Goal: Information Seeking & Learning: Check status

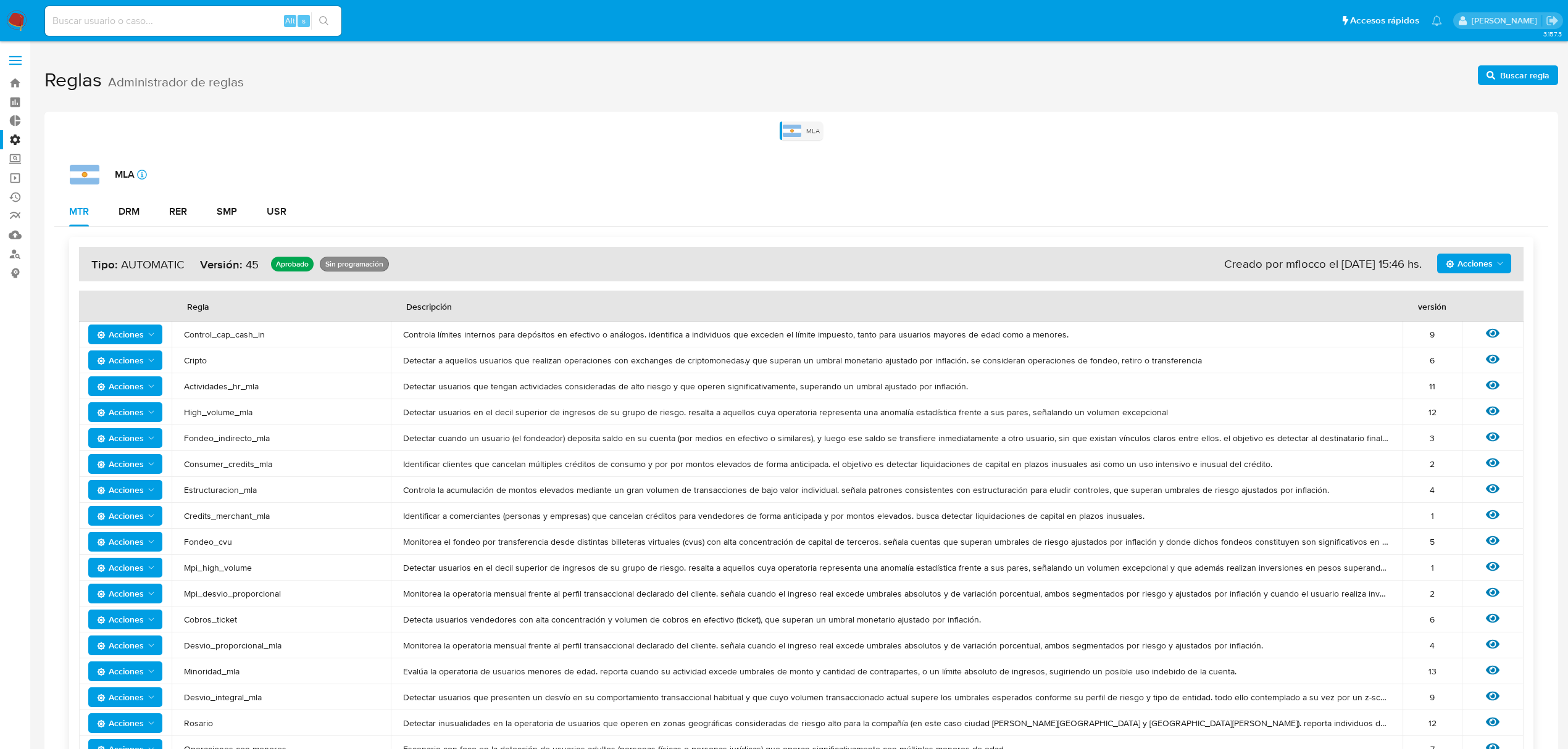
scroll to position [164, 0]
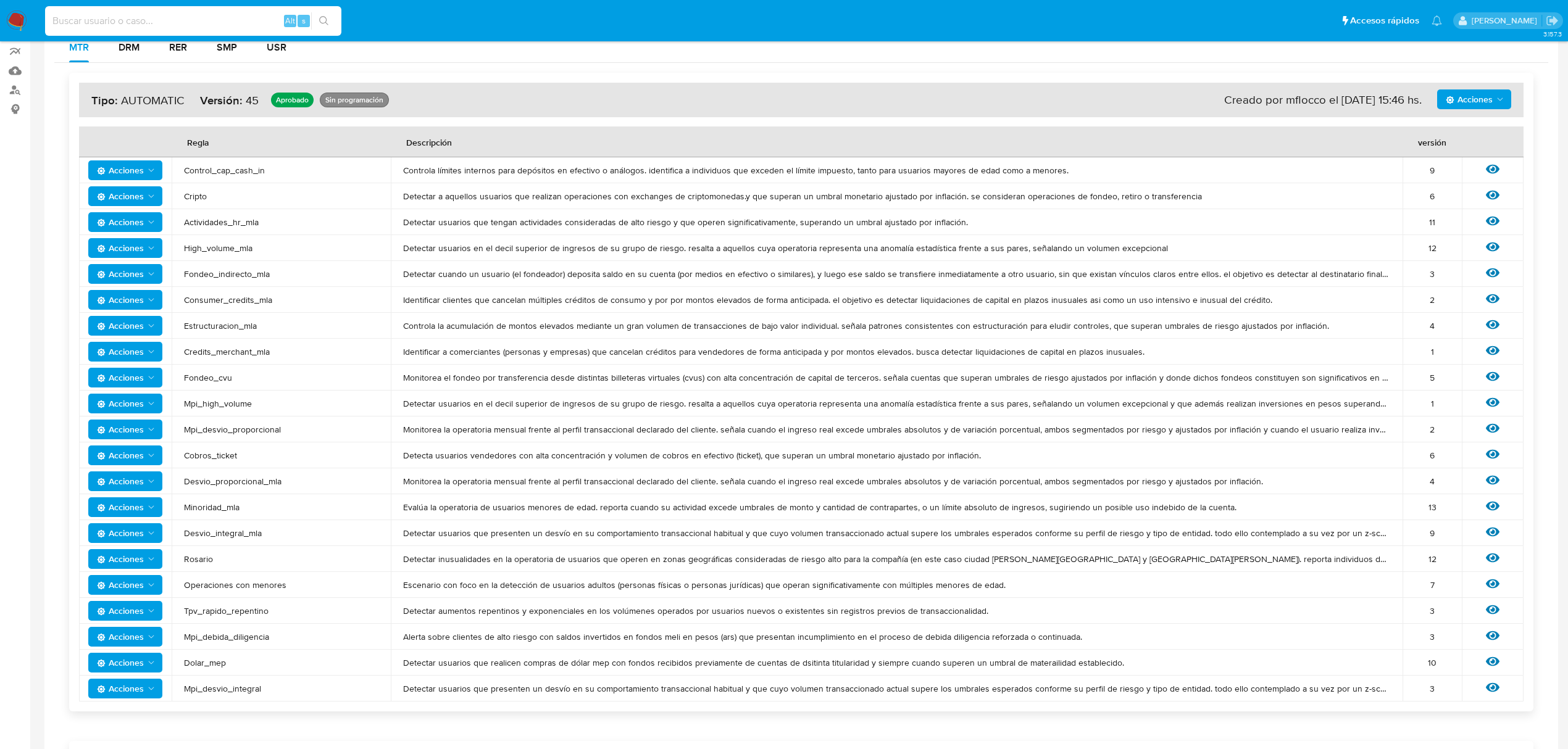
click at [136, 16] on input at bounding box center [193, 21] width 296 height 16
paste input "496429872"
type input "496429872"
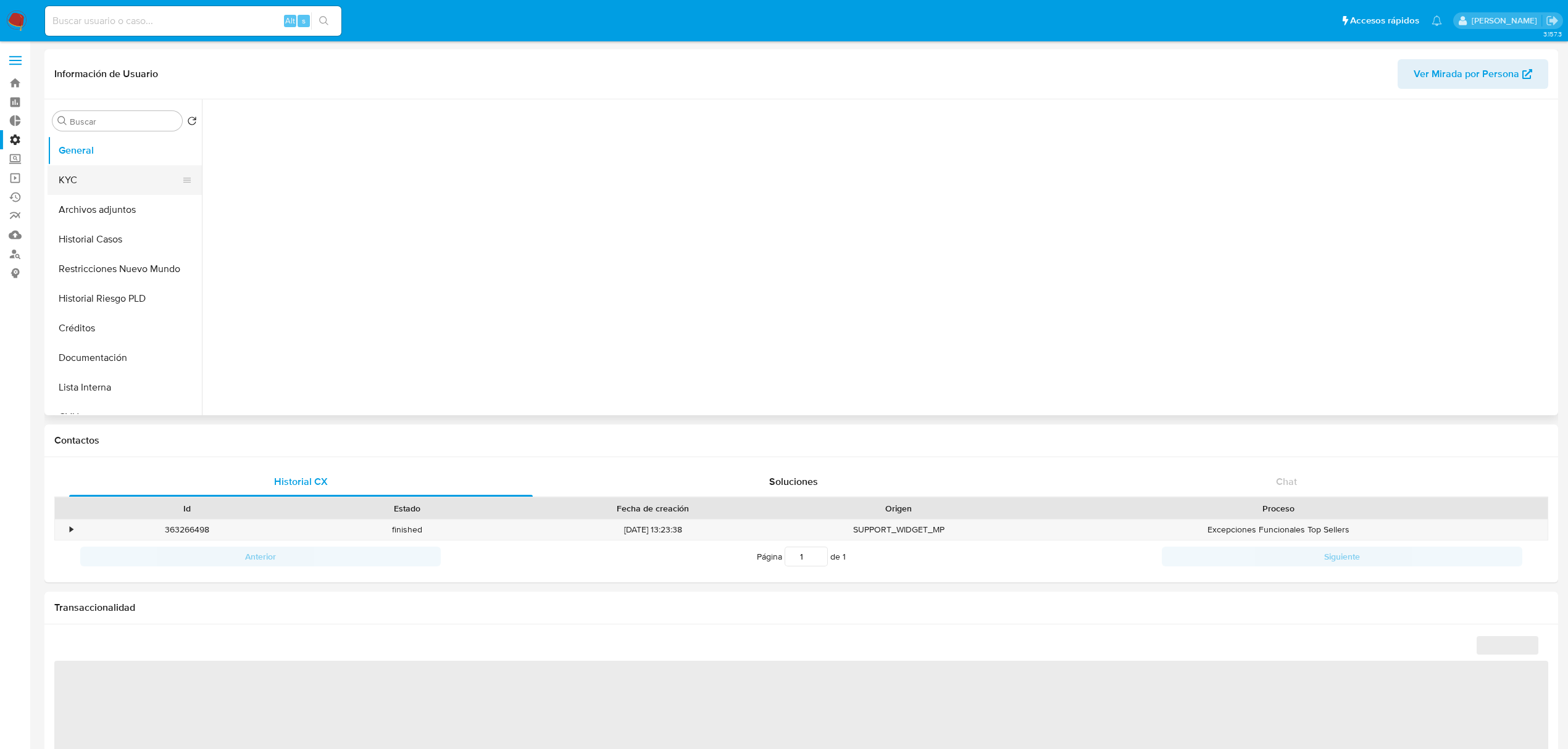
click at [102, 171] on button "KYC" at bounding box center [119, 180] width 145 height 30
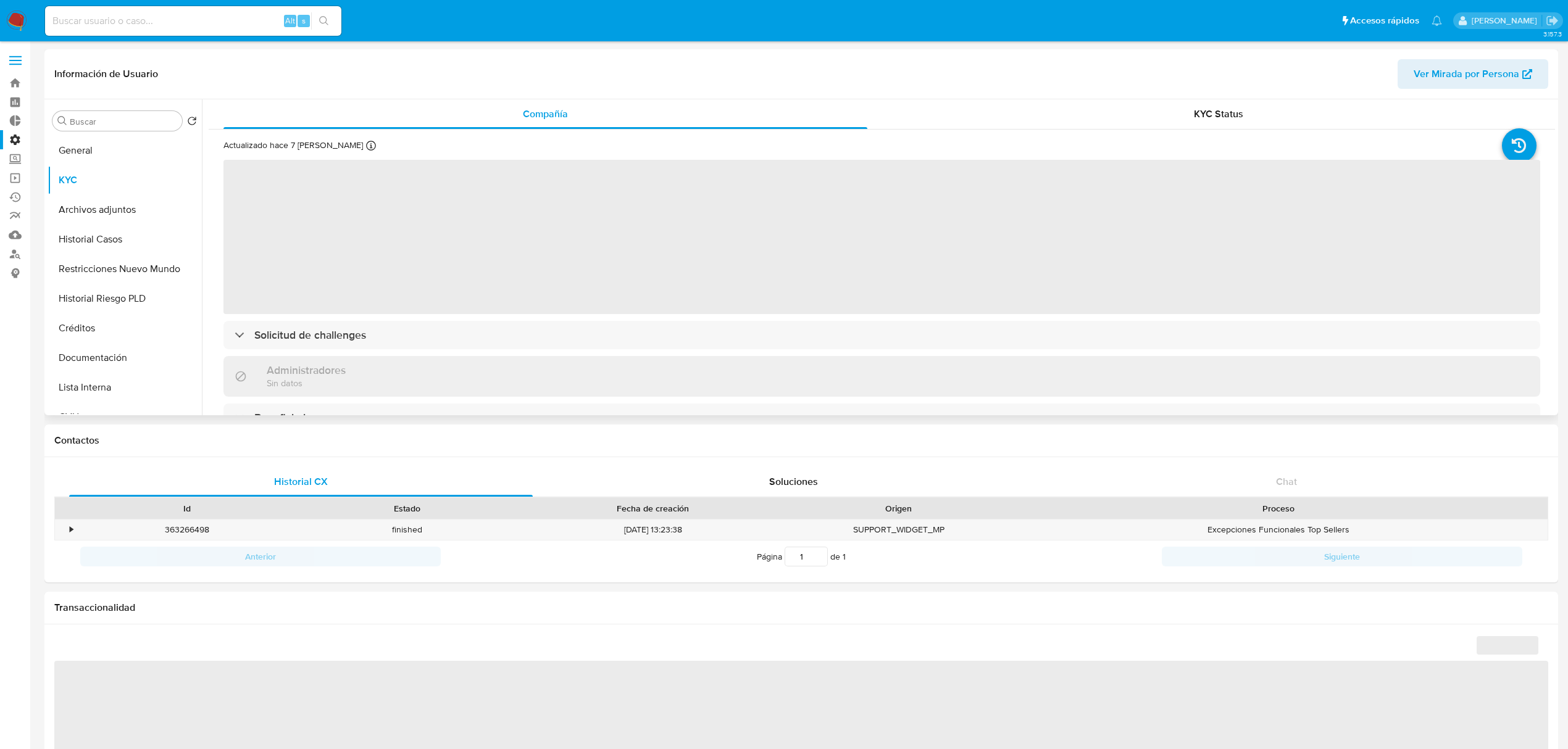
select select "10"
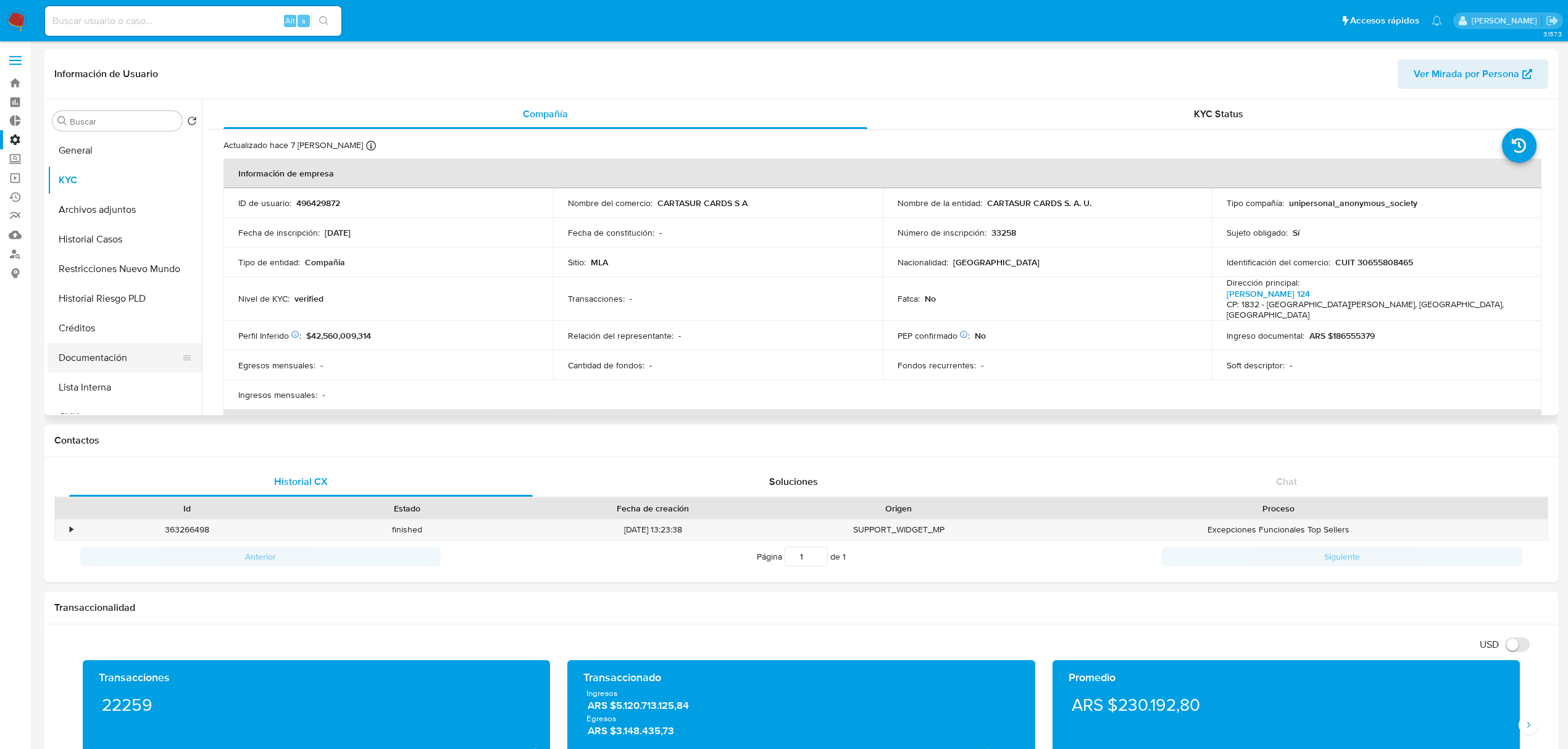
click at [109, 361] on button "Documentación" at bounding box center [119, 357] width 145 height 30
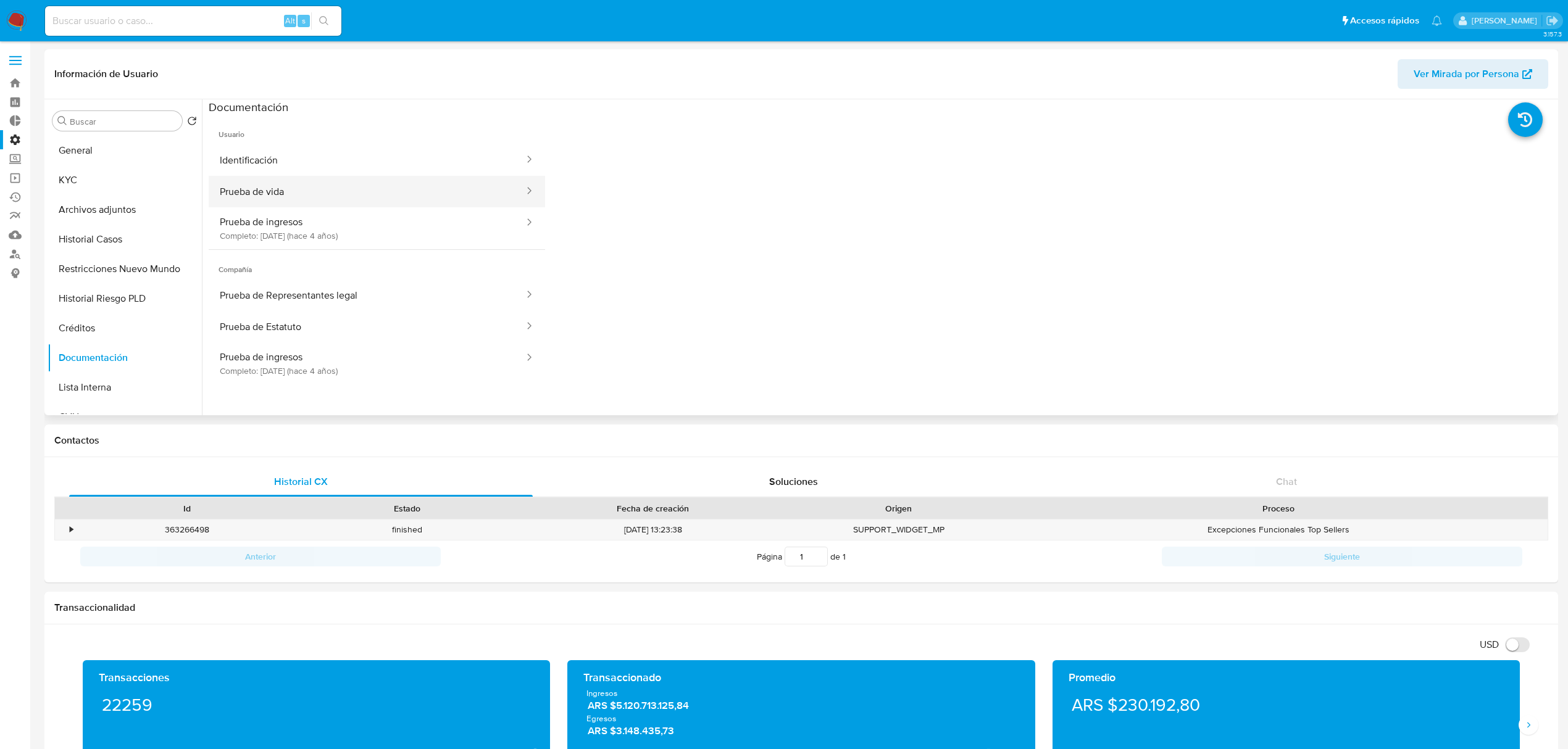
click at [453, 180] on button "Prueba de vida" at bounding box center [366, 192] width 317 height 32
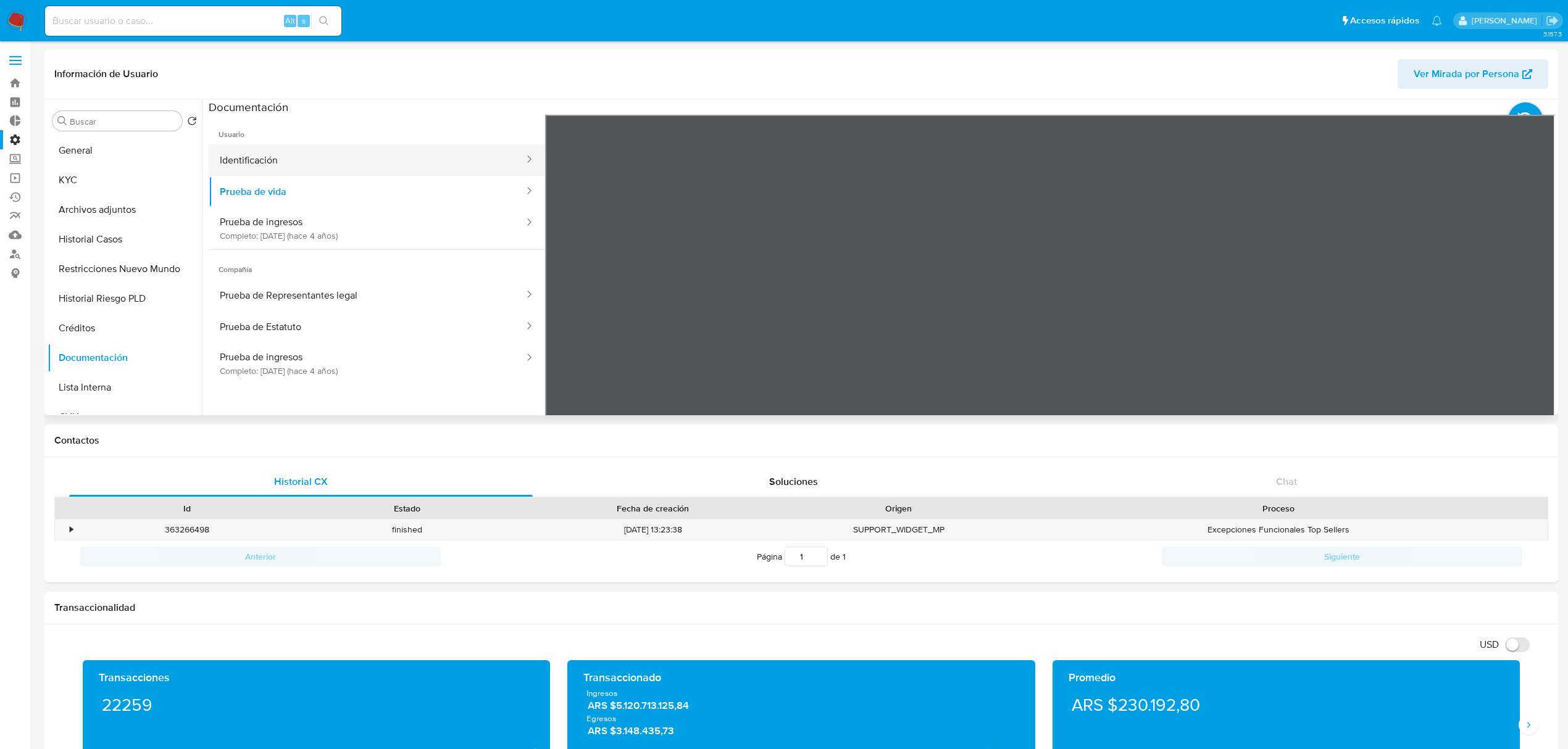
click at [425, 172] on button "Identificación" at bounding box center [366, 160] width 317 height 32
click at [409, 361] on button "Prueba de ingresos Completo: 02/09/2021 (hace 4 años)" at bounding box center [366, 363] width 317 height 42
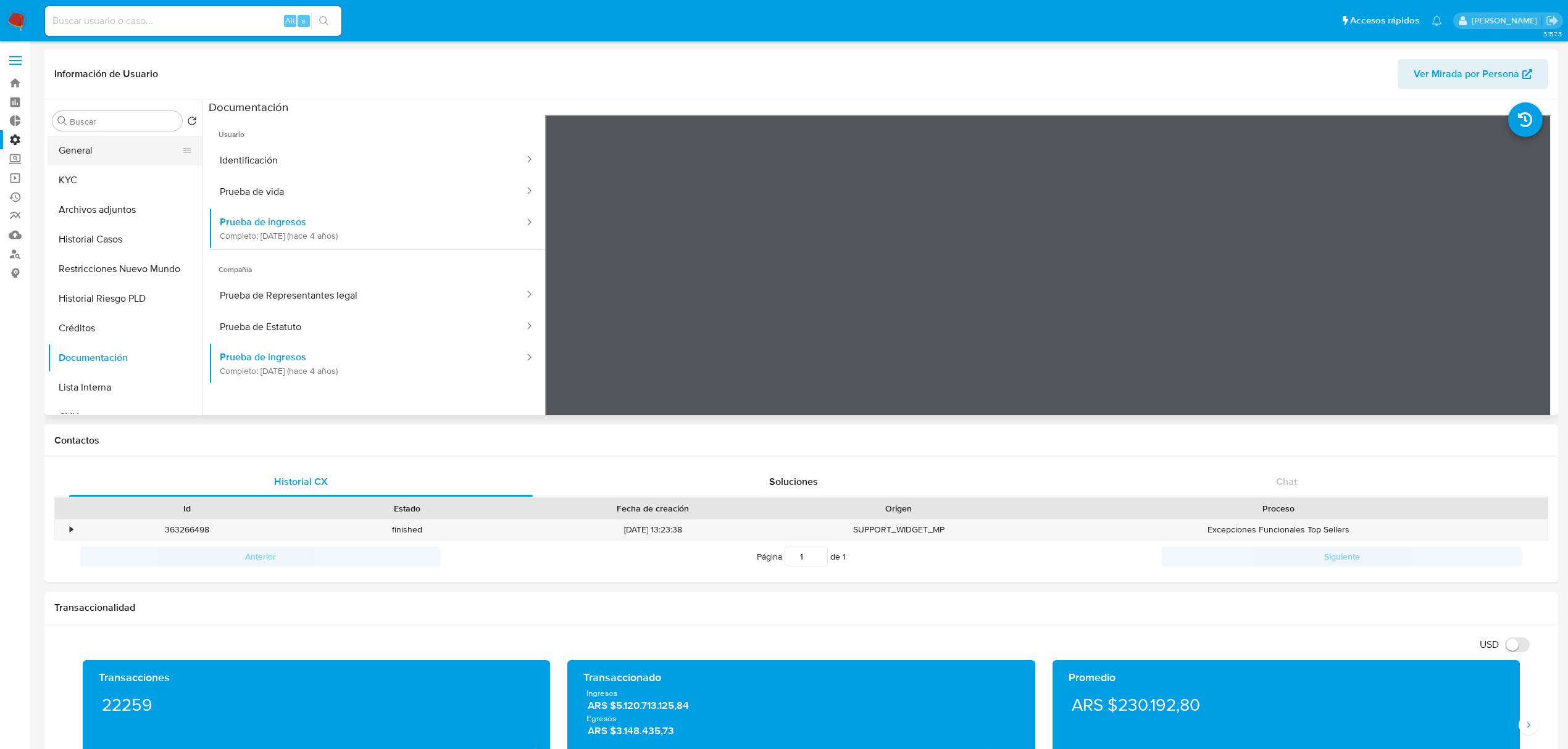
click at [131, 143] on button "General" at bounding box center [119, 150] width 145 height 30
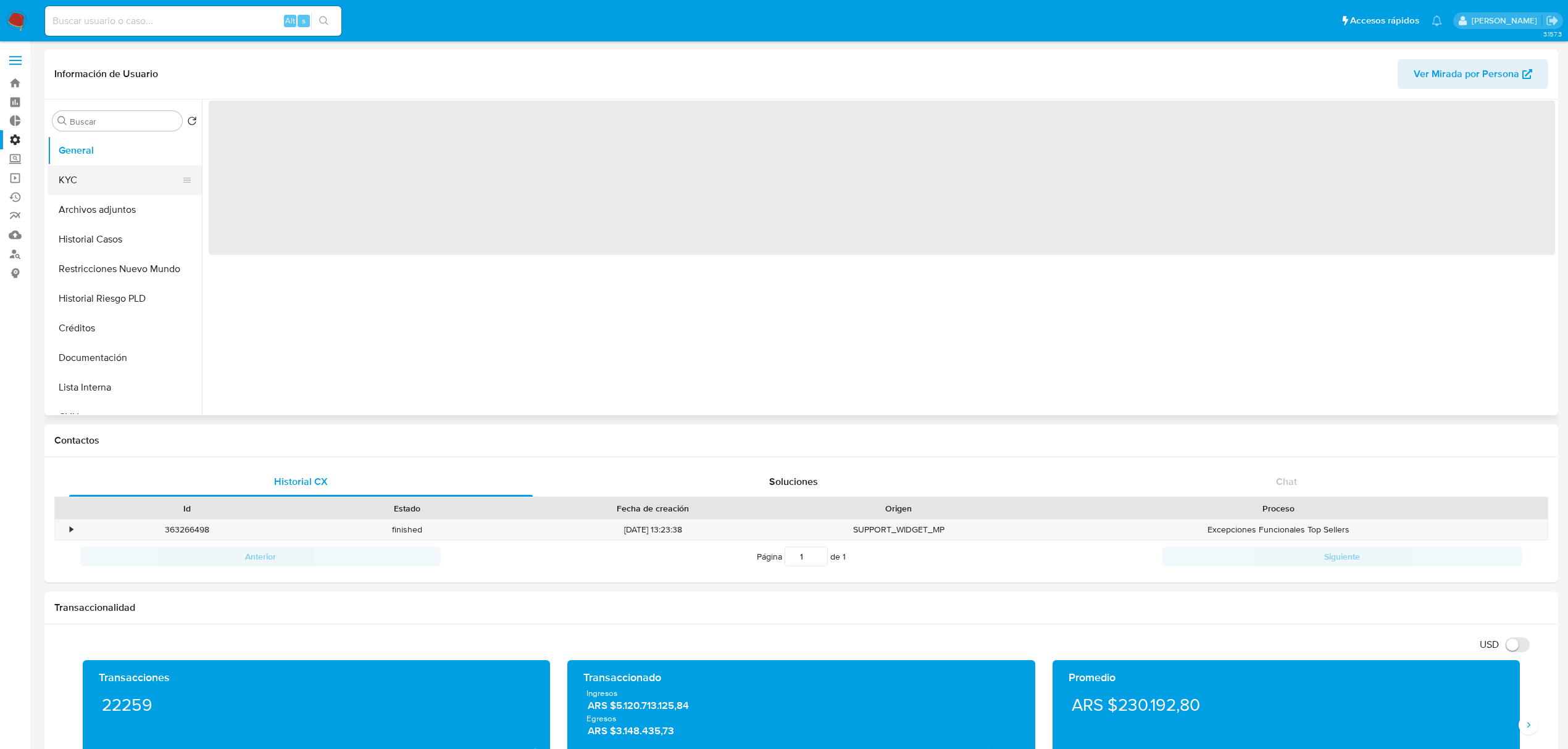
click at [107, 181] on button "KYC" at bounding box center [119, 180] width 145 height 30
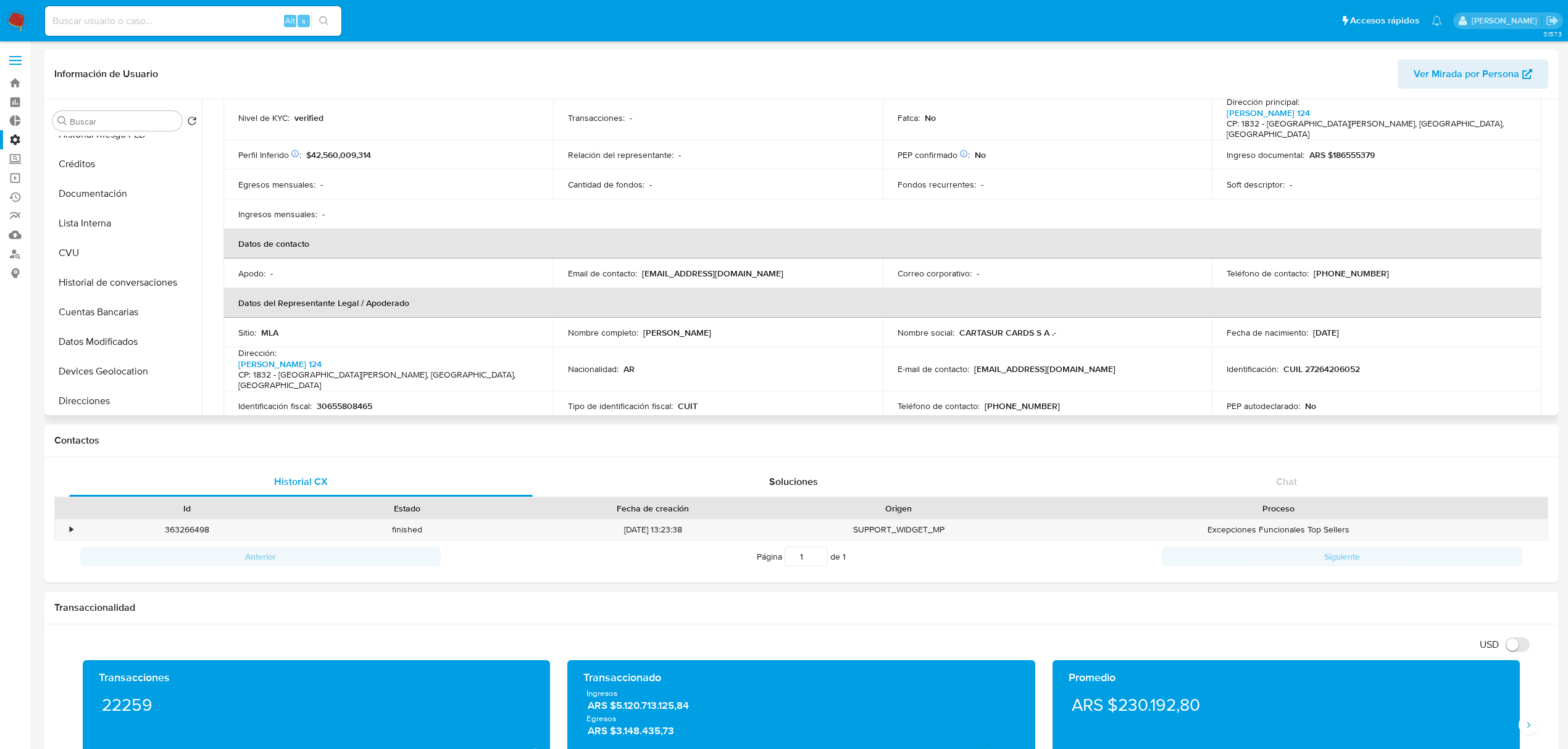
scroll to position [247, 0]
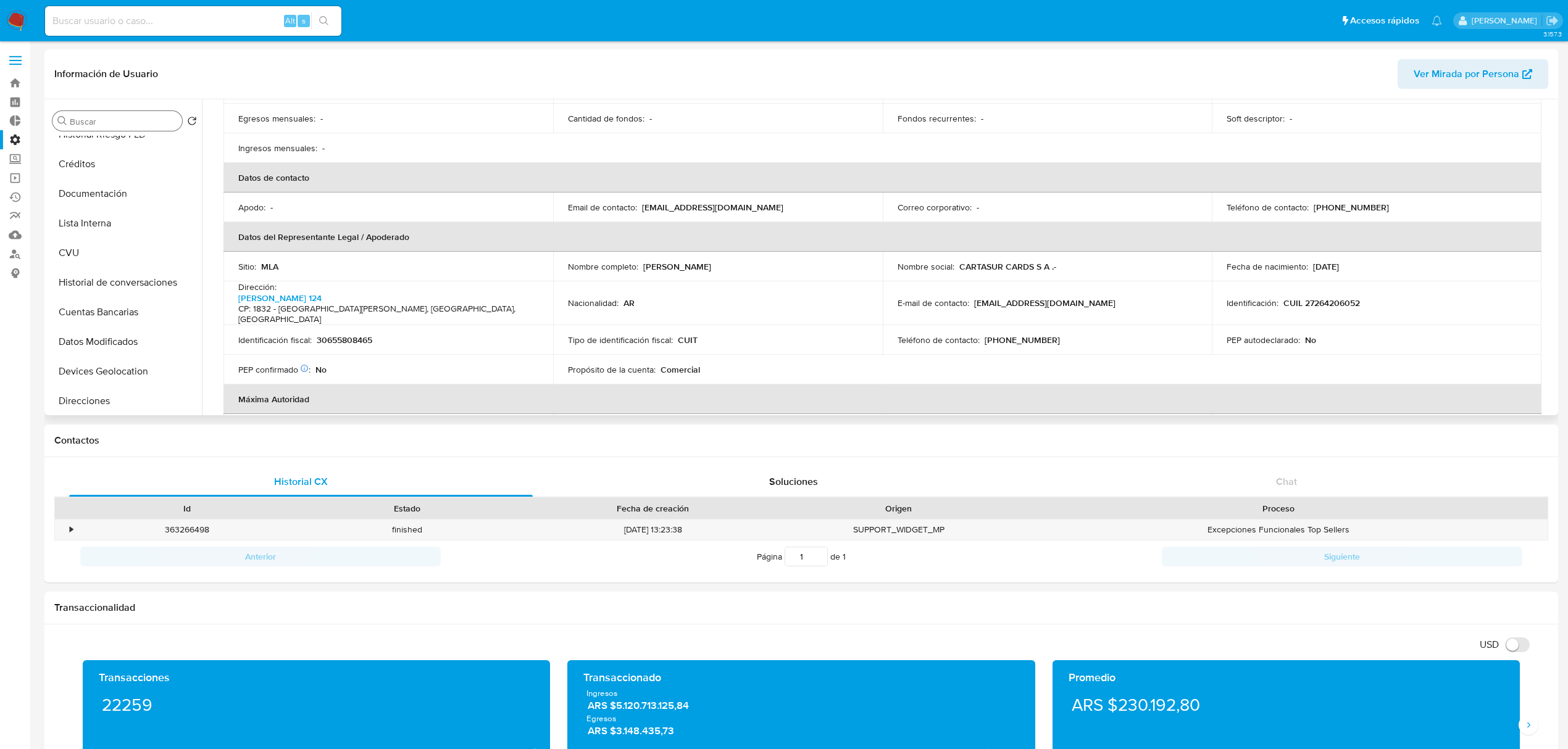
click at [116, 128] on div "Buscar" at bounding box center [117, 121] width 130 height 20
click at [118, 123] on input "Buscar" at bounding box center [123, 122] width 107 height 11
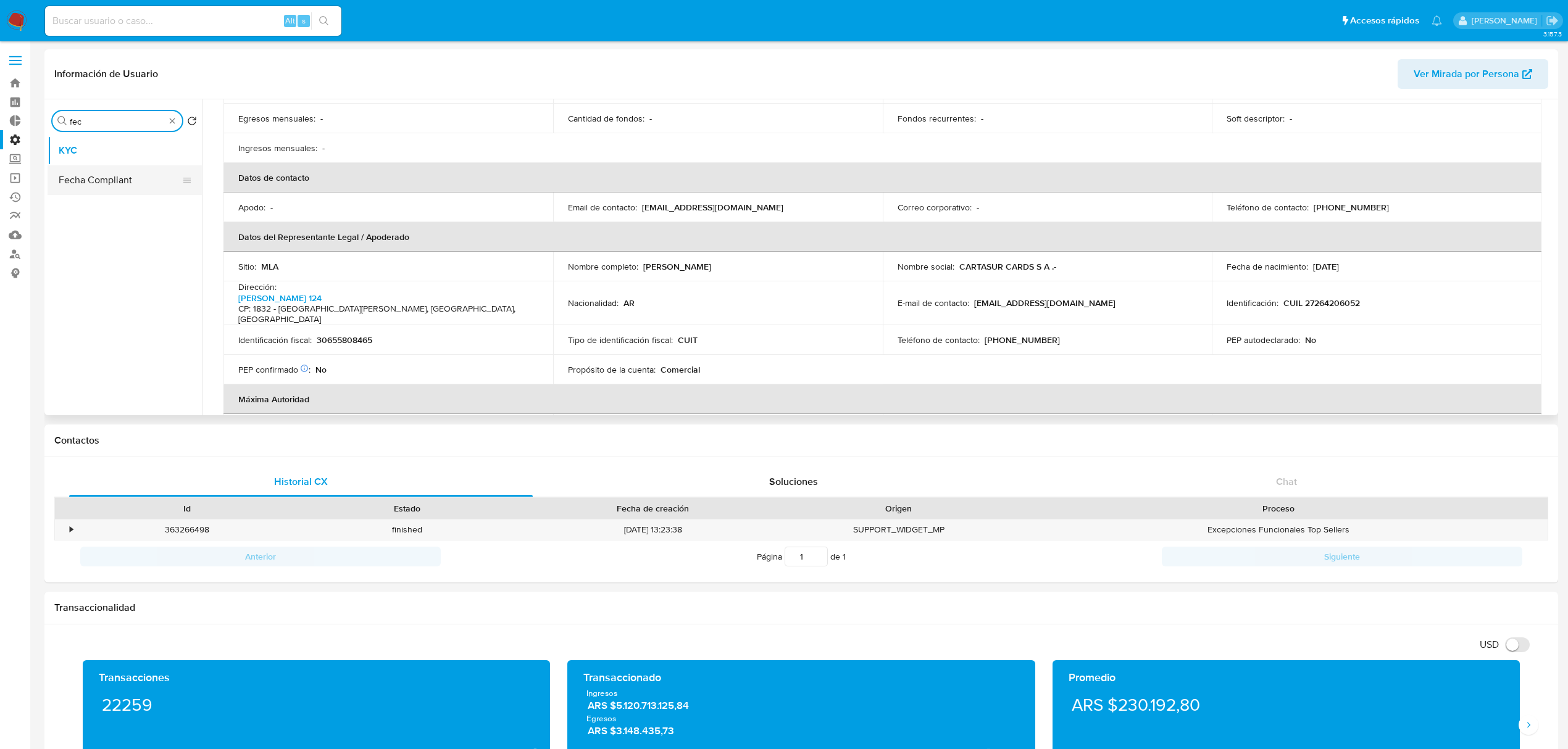
type input "fec"
click at [121, 172] on button "Fecha Compliant" at bounding box center [119, 180] width 145 height 30
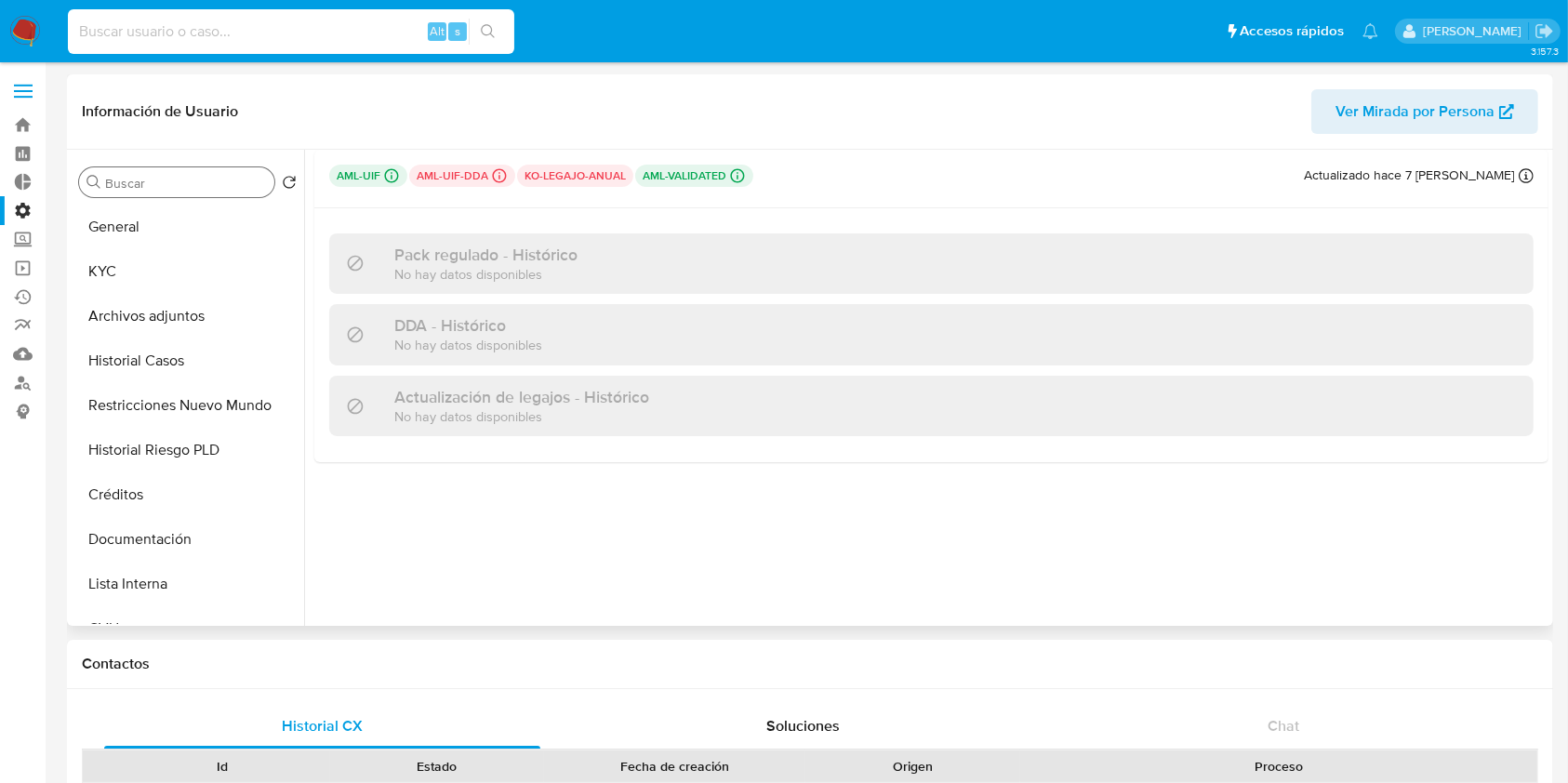
click at [132, 28] on input at bounding box center [290, 31] width 446 height 24
paste input "485295420"
type input "485295420"
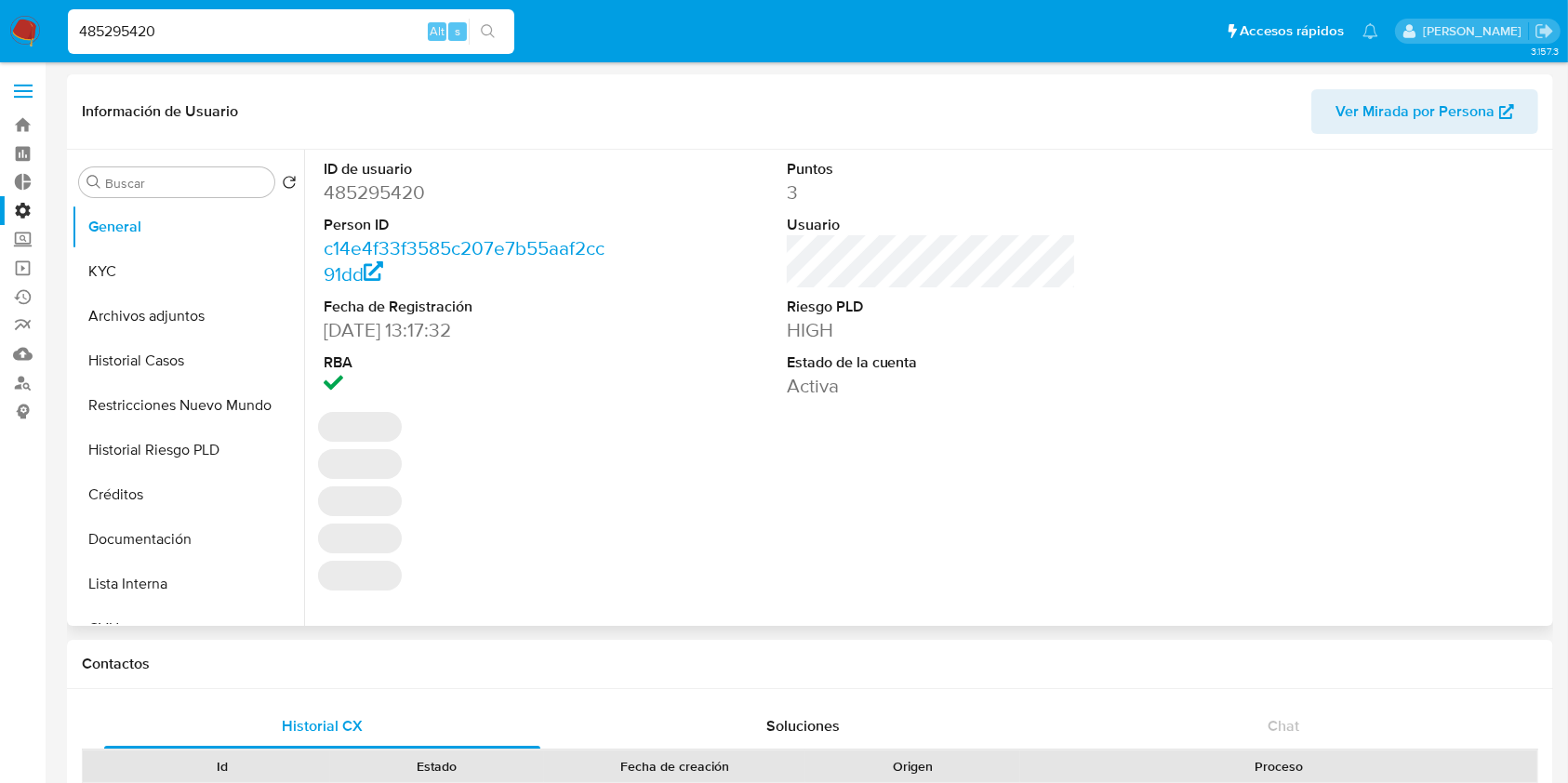
select select "10"
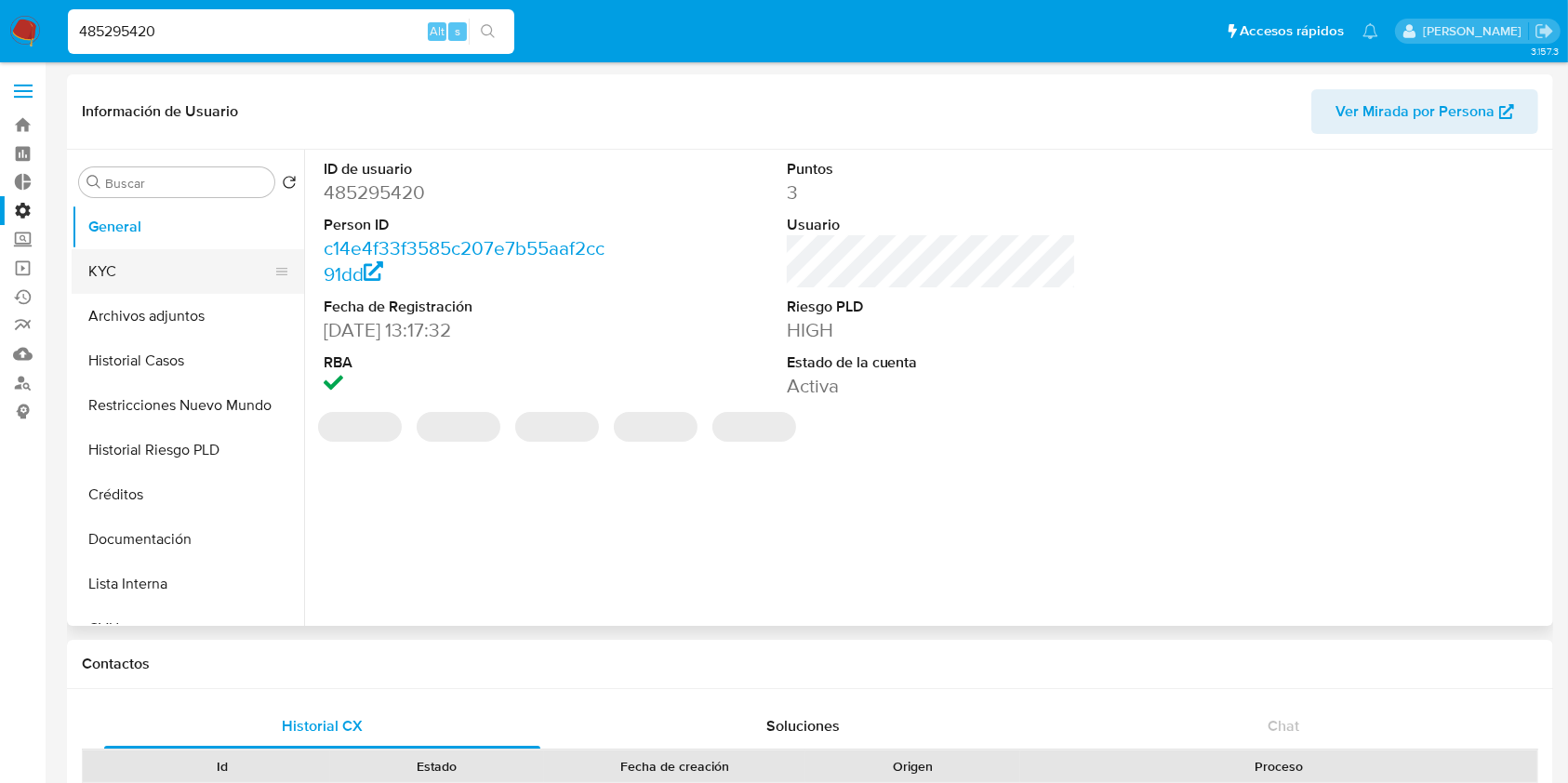
click at [196, 263] on button "KYC" at bounding box center [180, 271] width 218 height 45
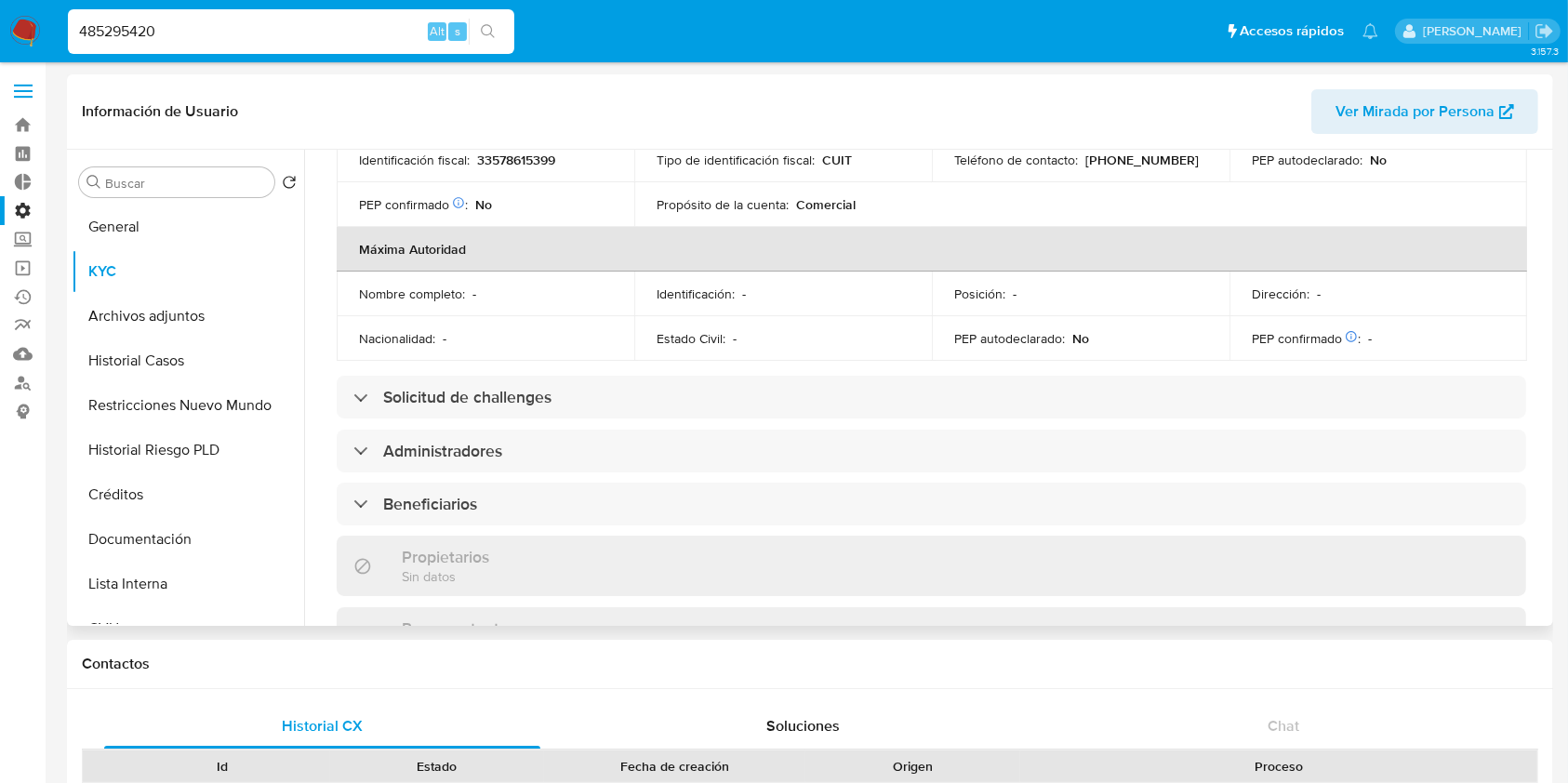
scroll to position [868, 0]
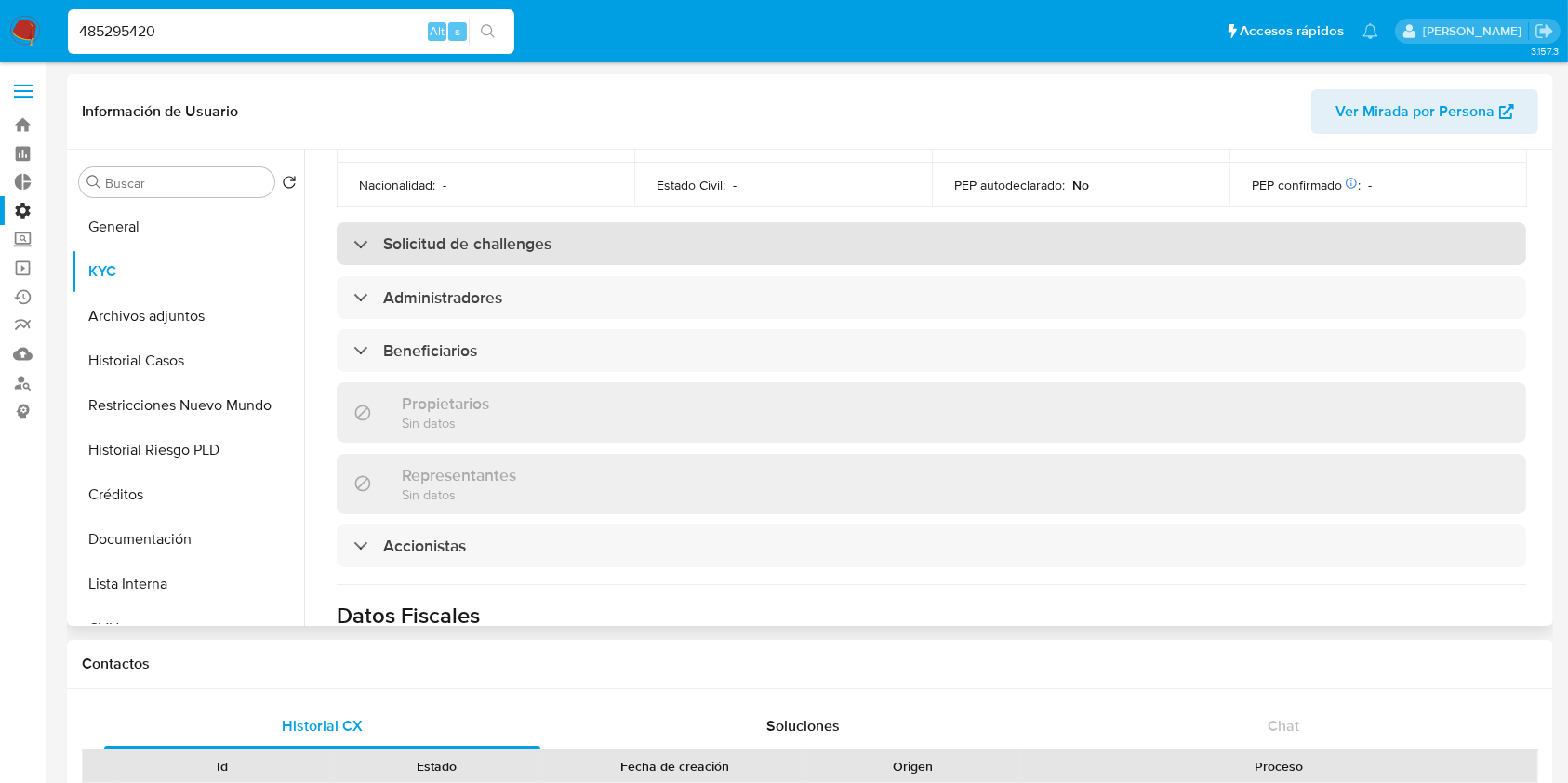
click at [506, 254] on h3 "Solicitud de challenges" at bounding box center [467, 244] width 168 height 21
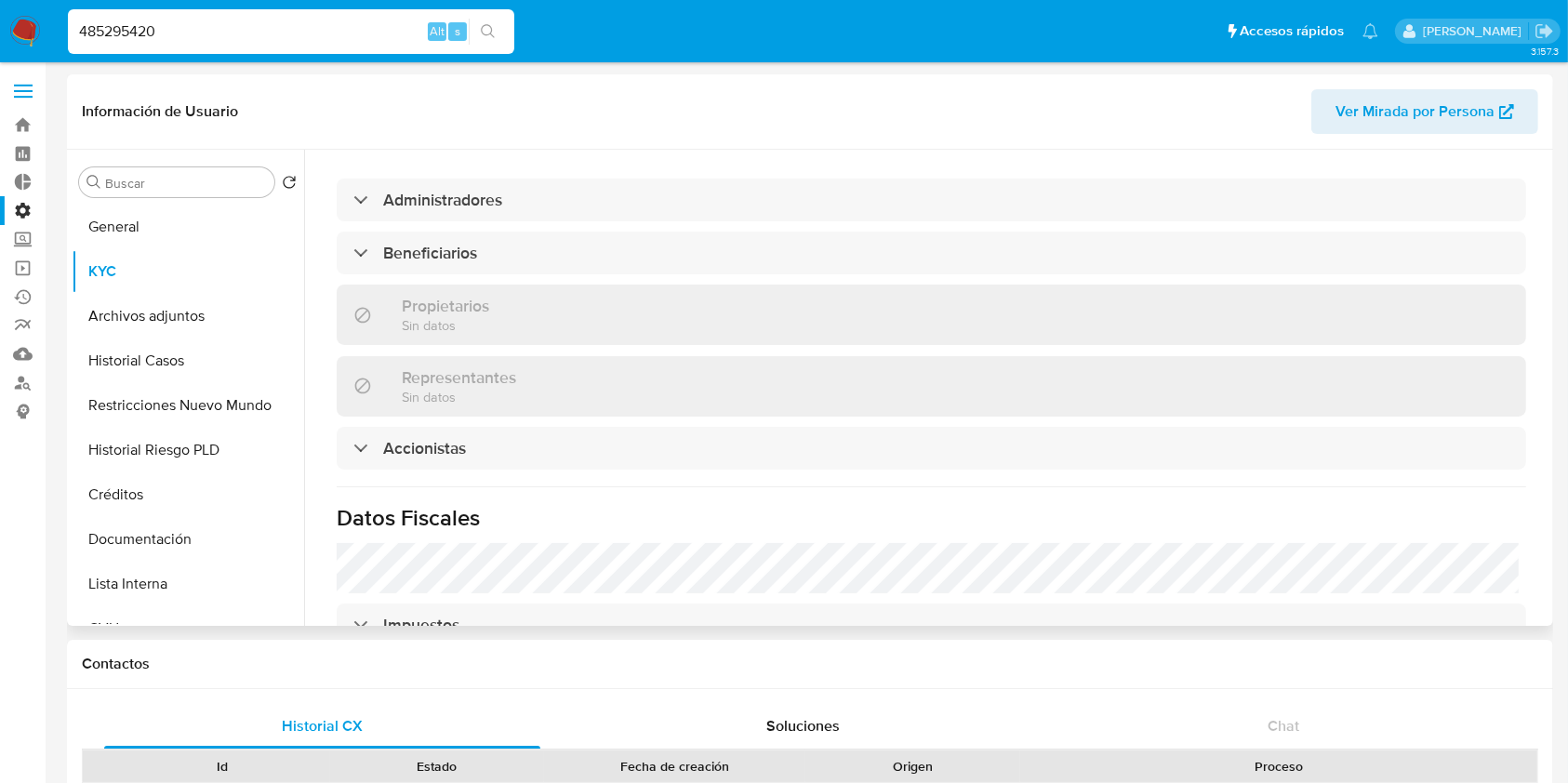
scroll to position [1116, 0]
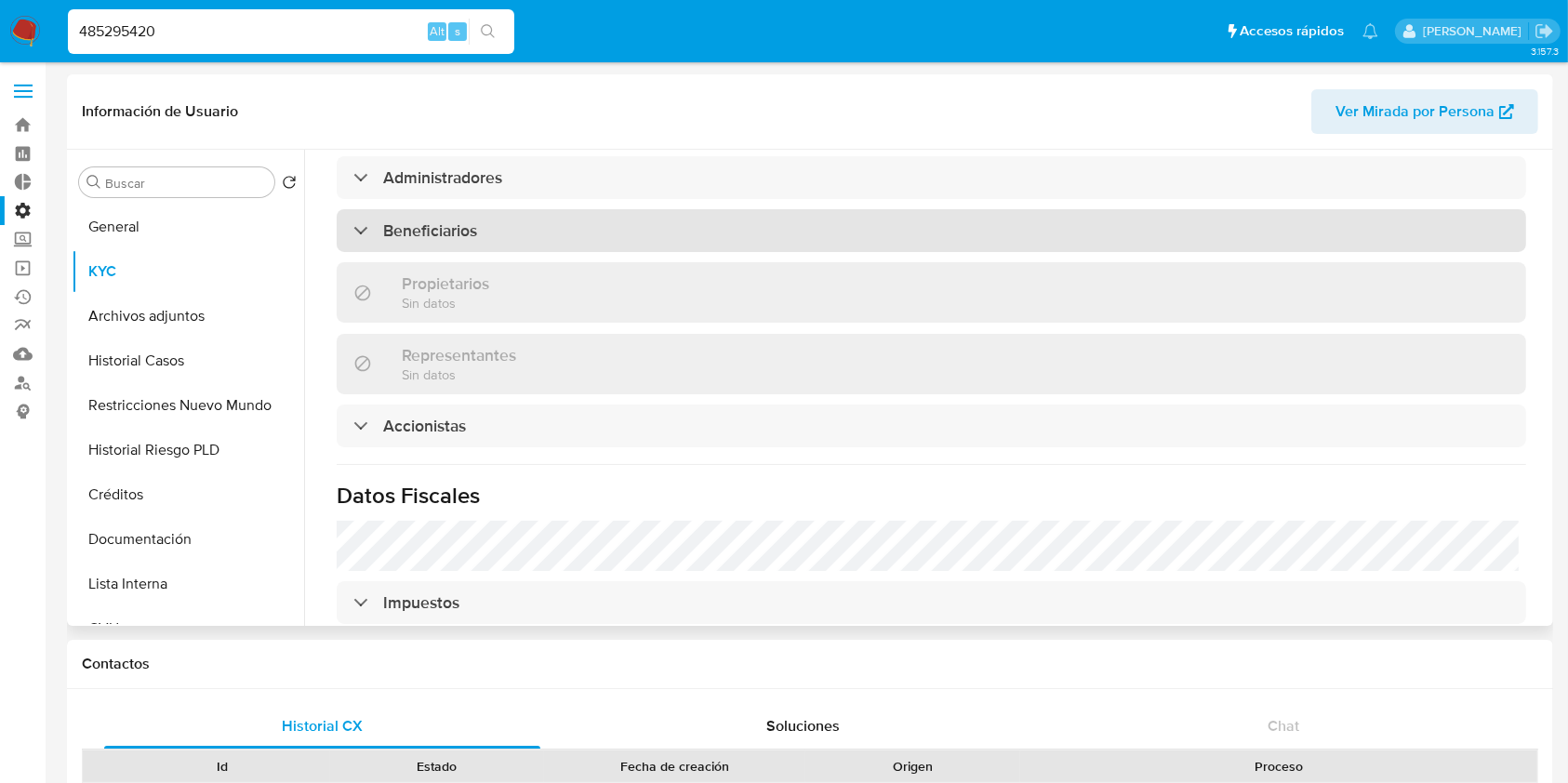
click at [514, 252] on div "Beneficiarios" at bounding box center [931, 230] width 1189 height 43
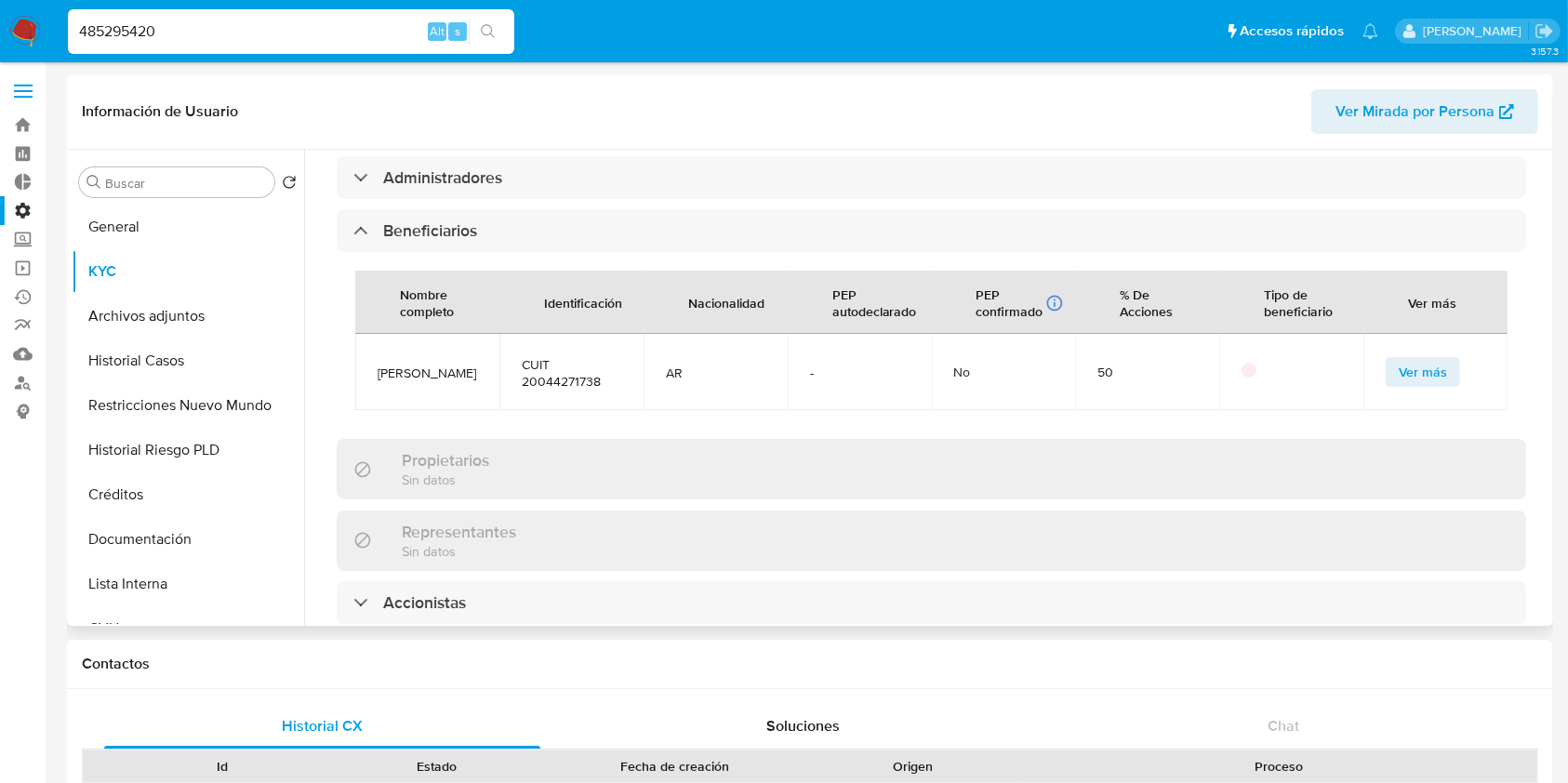
click at [1399, 385] on span "Ver más" at bounding box center [1422, 371] width 49 height 26
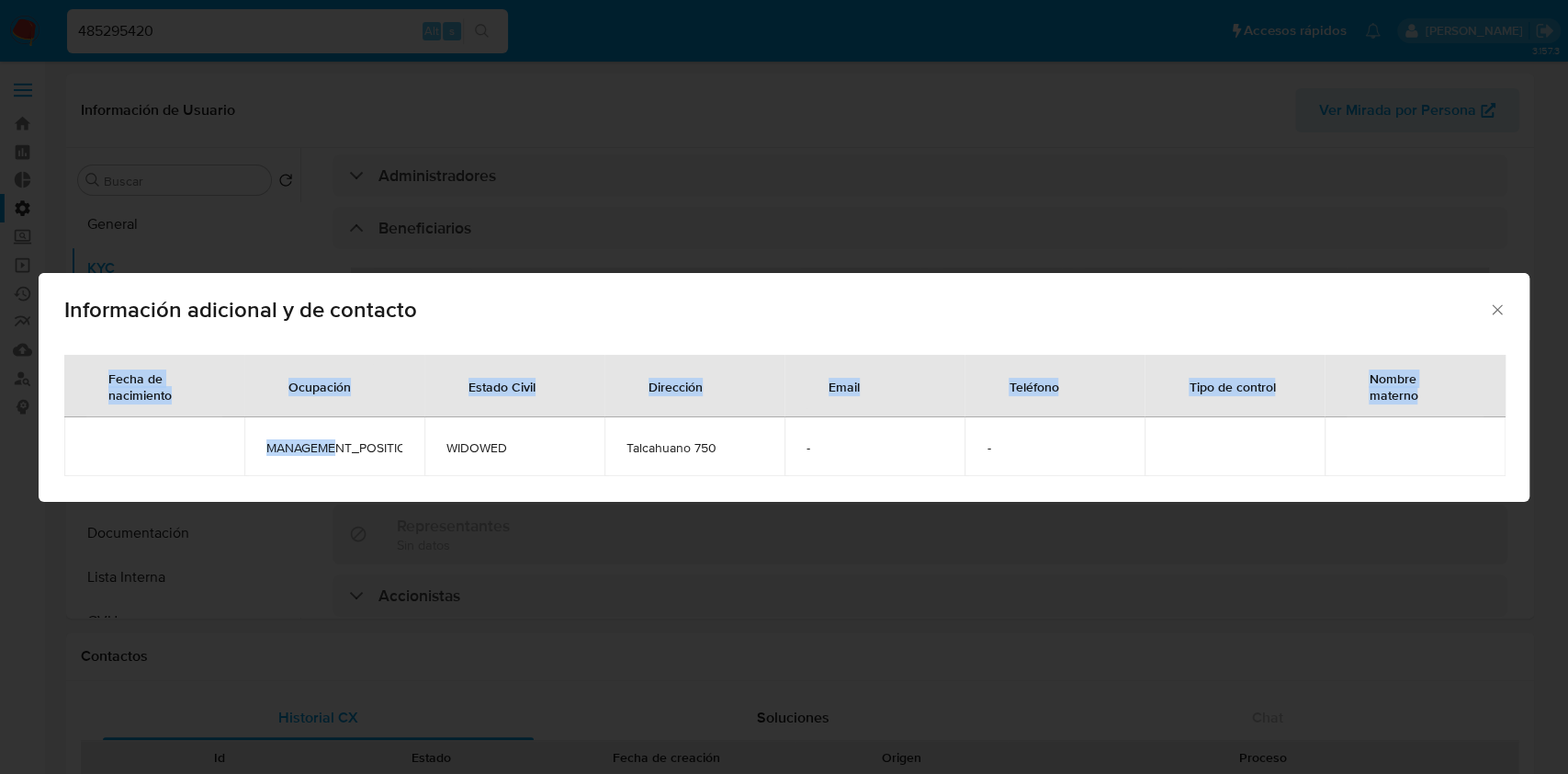
drag, startPoint x: 336, startPoint y: 453, endPoint x: 1303, endPoint y: 397, distance: 968.6
click at [1513, 440] on div "Fecha de nacimiento Ocupación Estado Civil Dirección Email Teléfono Tipo de con…" at bounding box center [784, 421] width 1491 height 162
click at [910, 196] on div "Información adicional y de contacto Fecha de nacimiento Ocupación Estado Civil …" at bounding box center [784, 387] width 1568 height 774
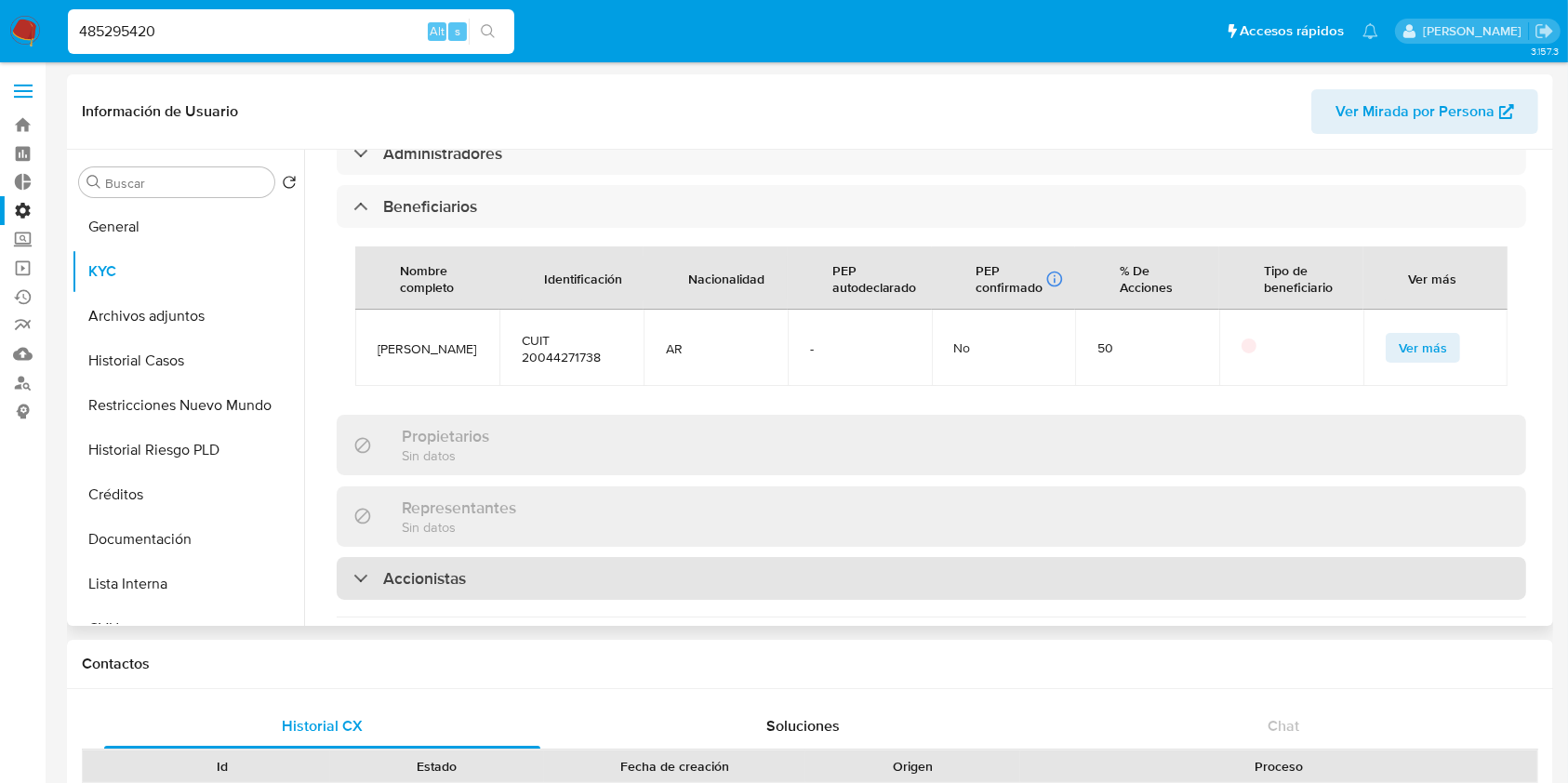
scroll to position [1470, 0]
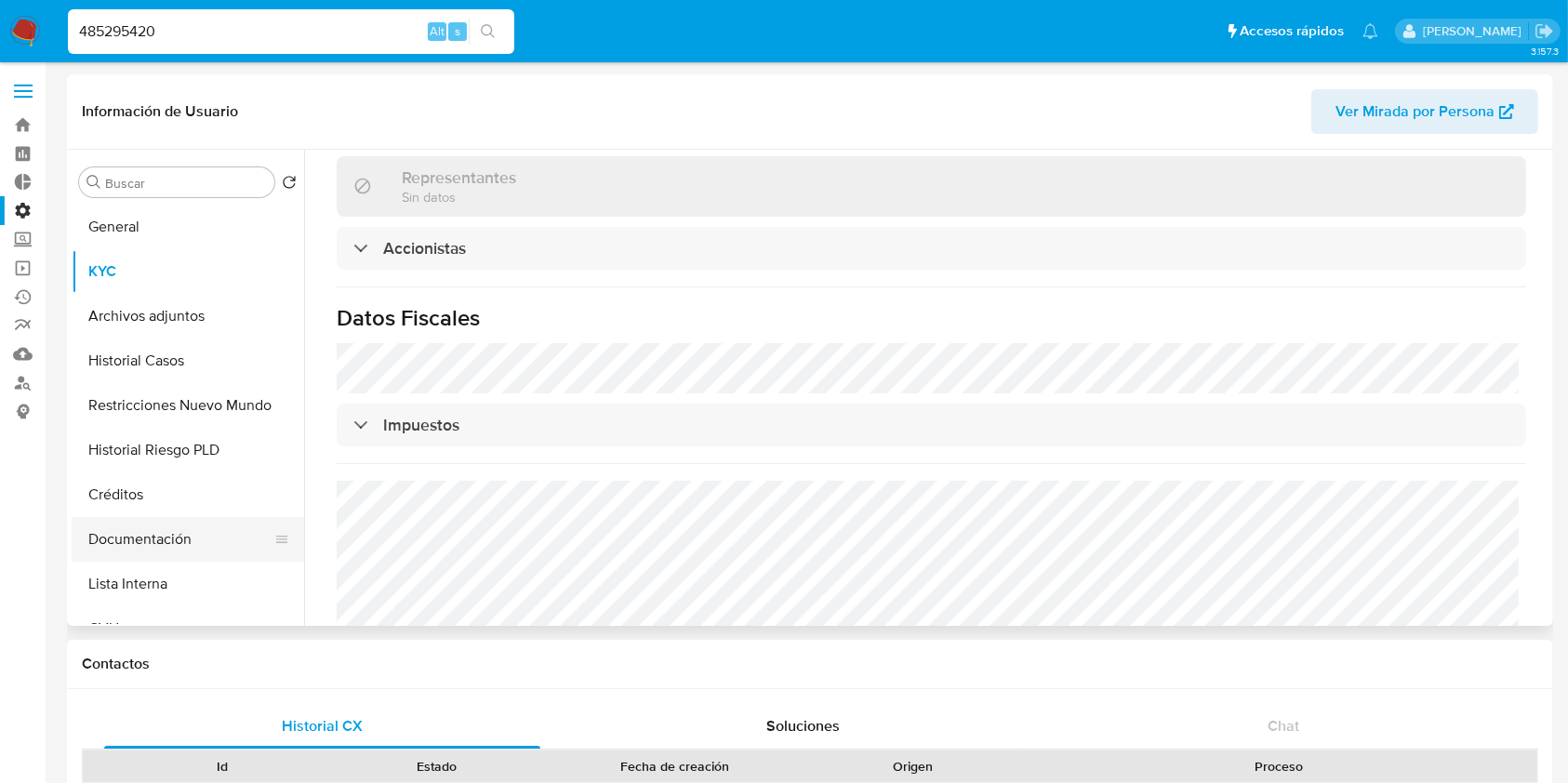
click at [181, 538] on button "Documentación" at bounding box center [180, 538] width 218 height 45
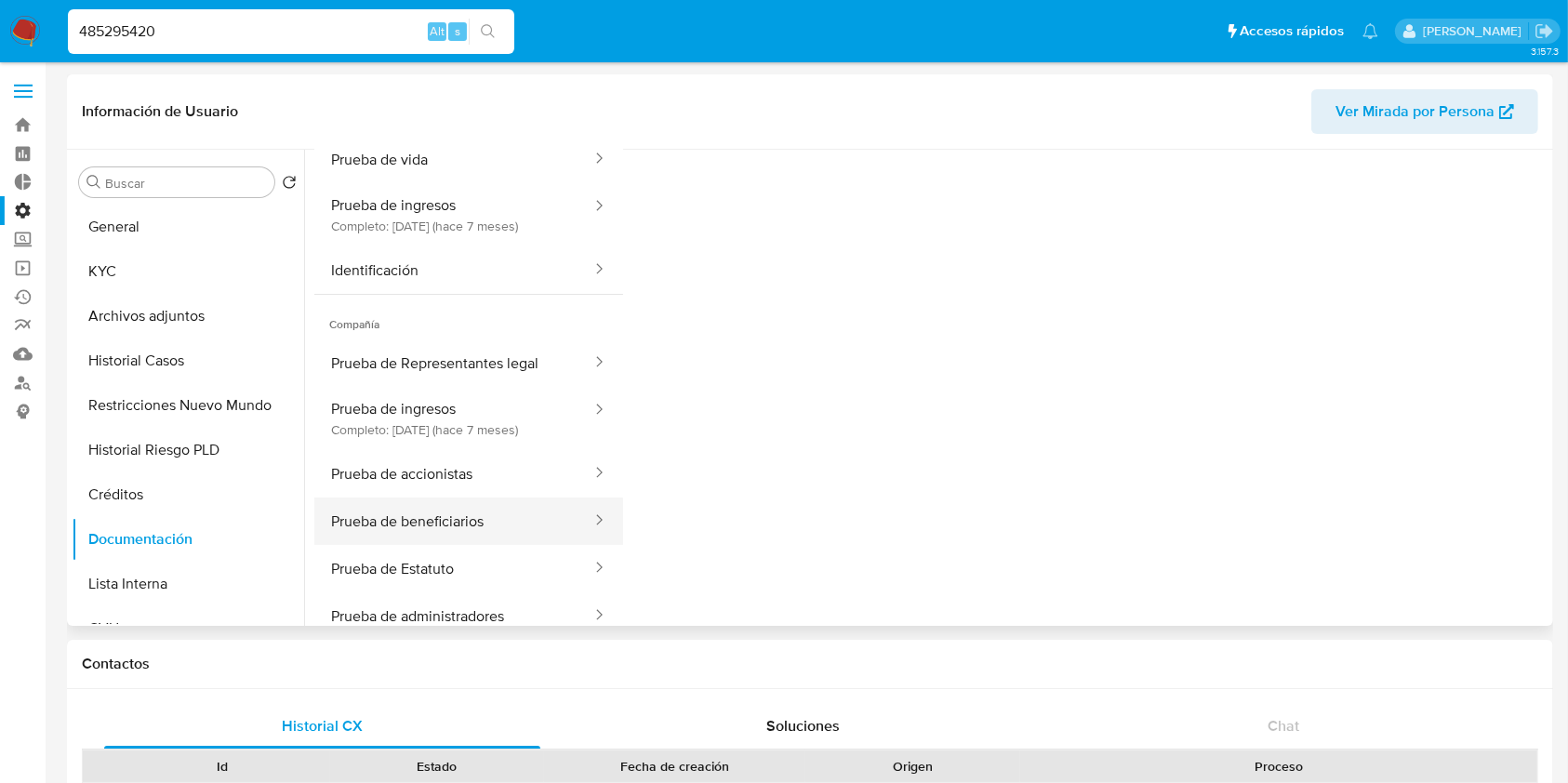
scroll to position [124, 0]
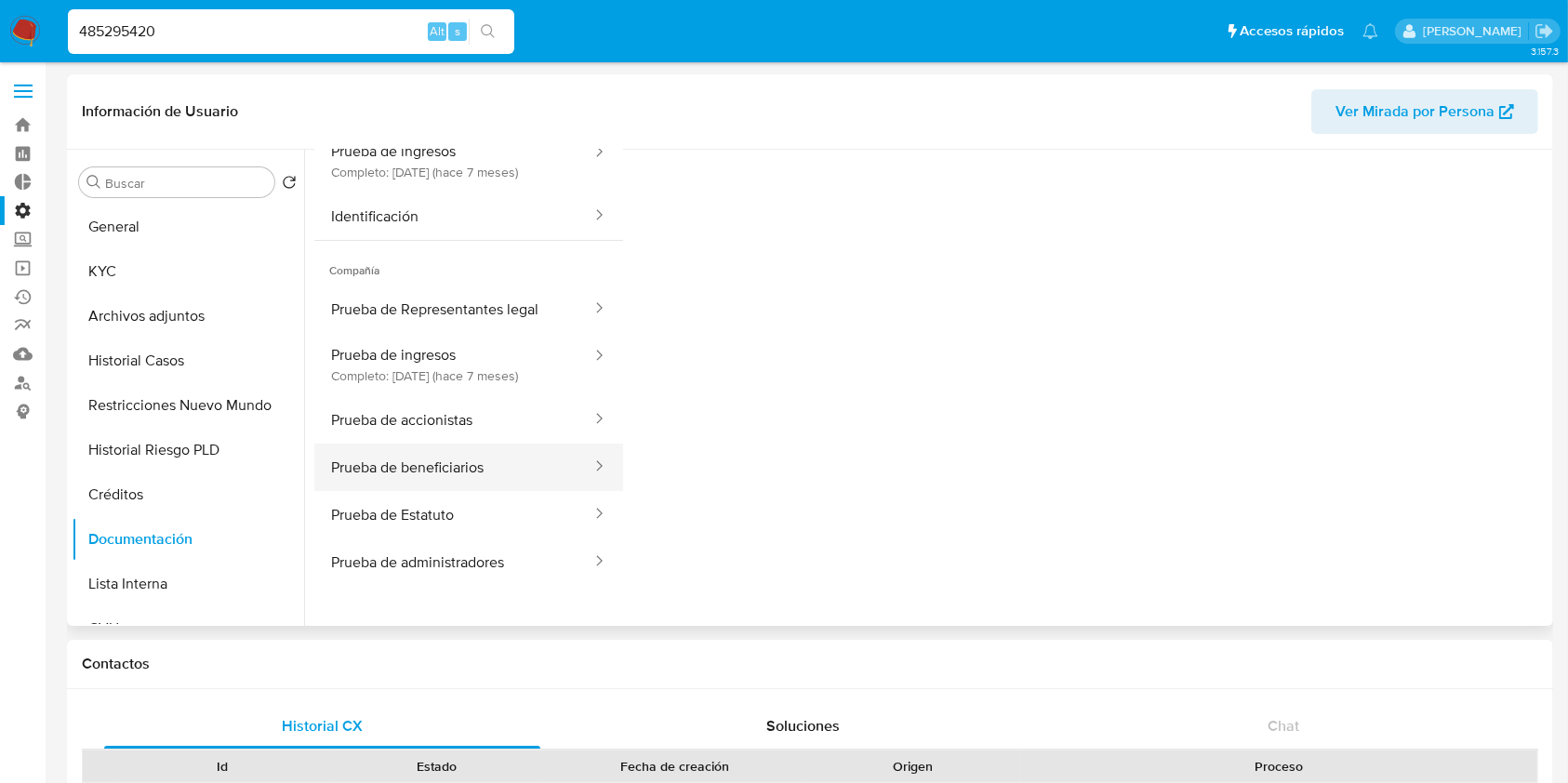
click at [435, 462] on button "Prueba de beneficiarios" at bounding box center [453, 467] width 279 height 48
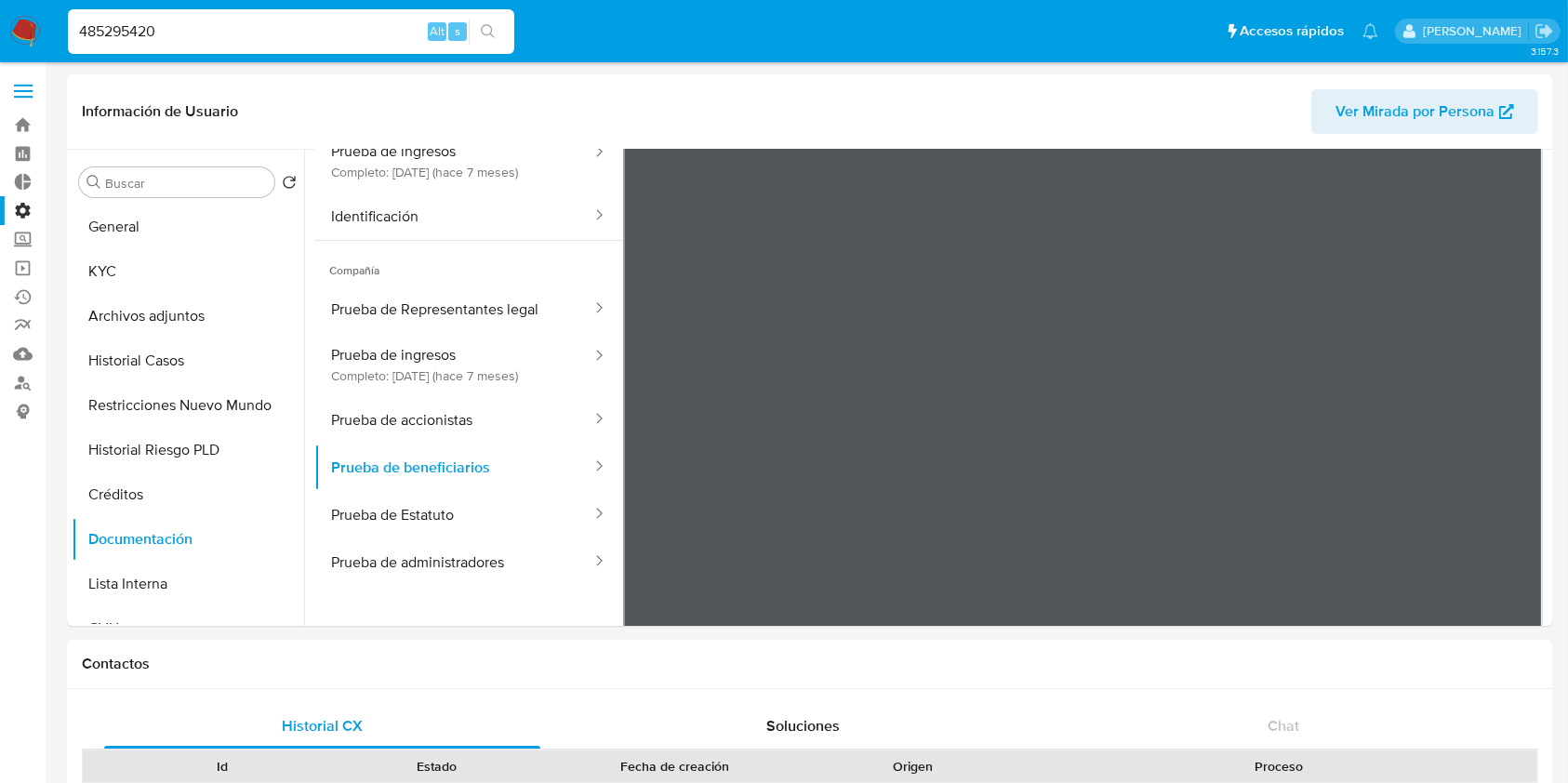
drag, startPoint x: 191, startPoint y: 29, endPoint x: 0, endPoint y: -25, distance: 198.5
paste input "222253543"
type input "222253543"
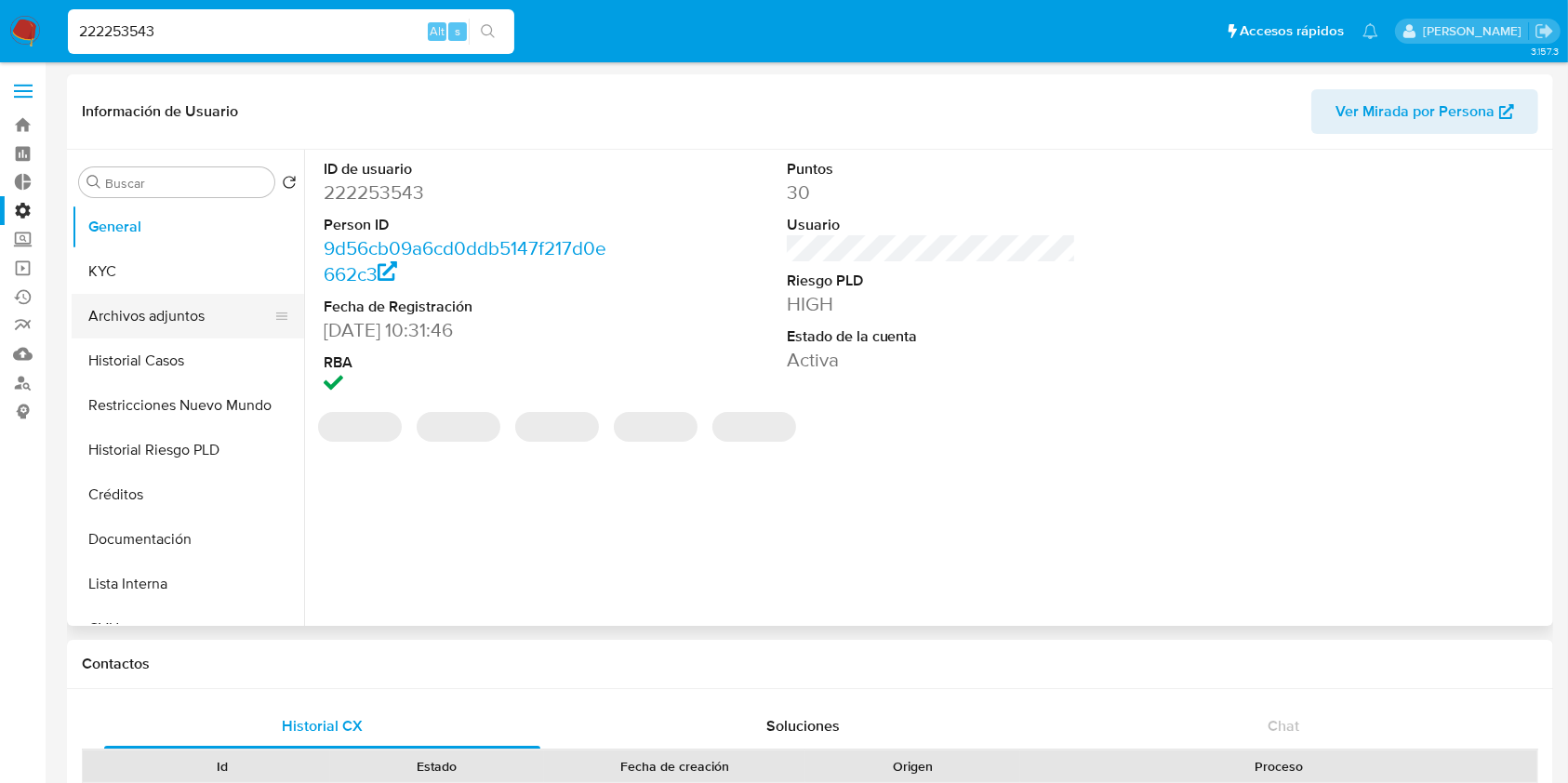
select select "10"
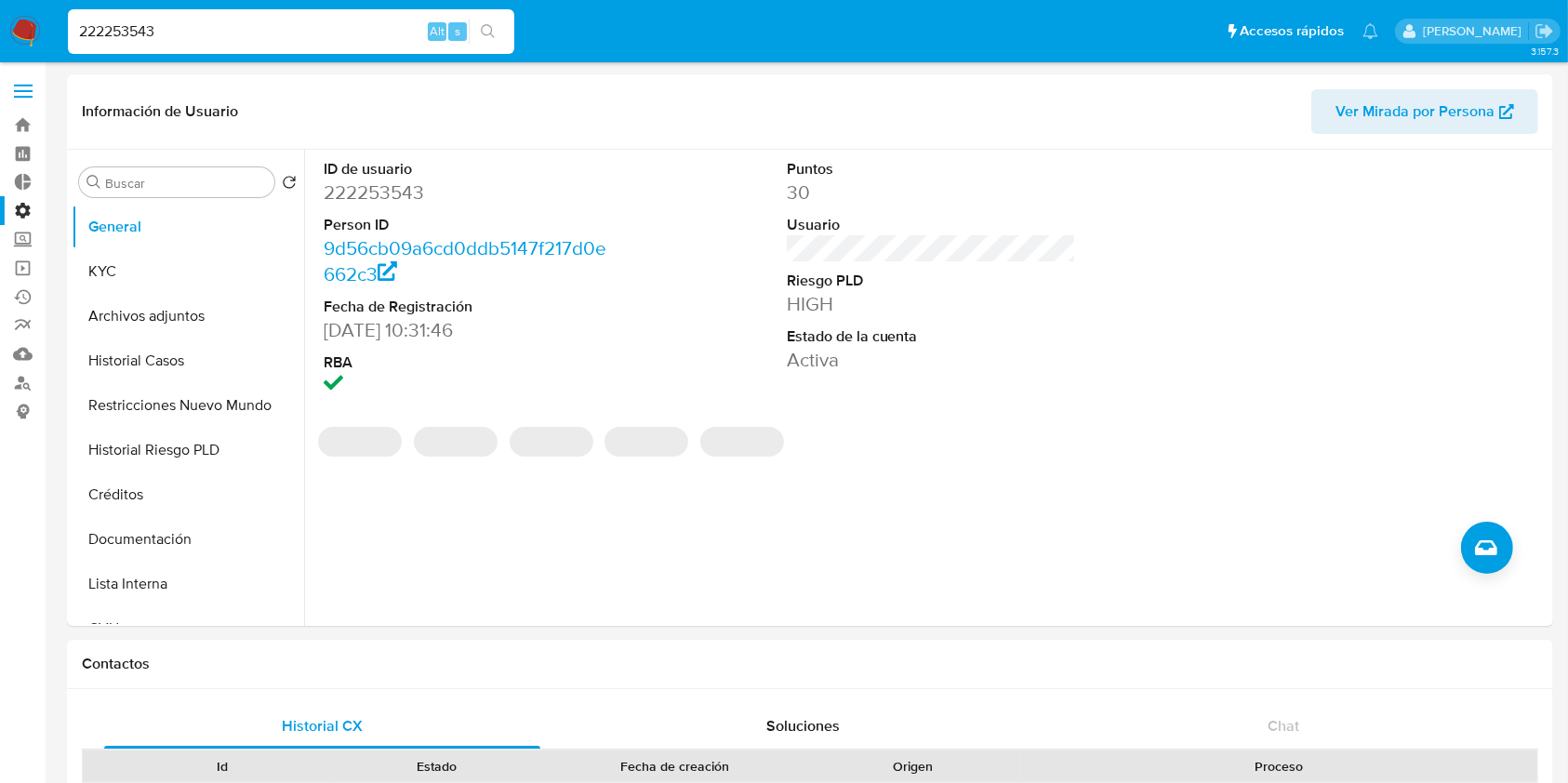
click at [134, 264] on button "KYC" at bounding box center [187, 271] width 232 height 45
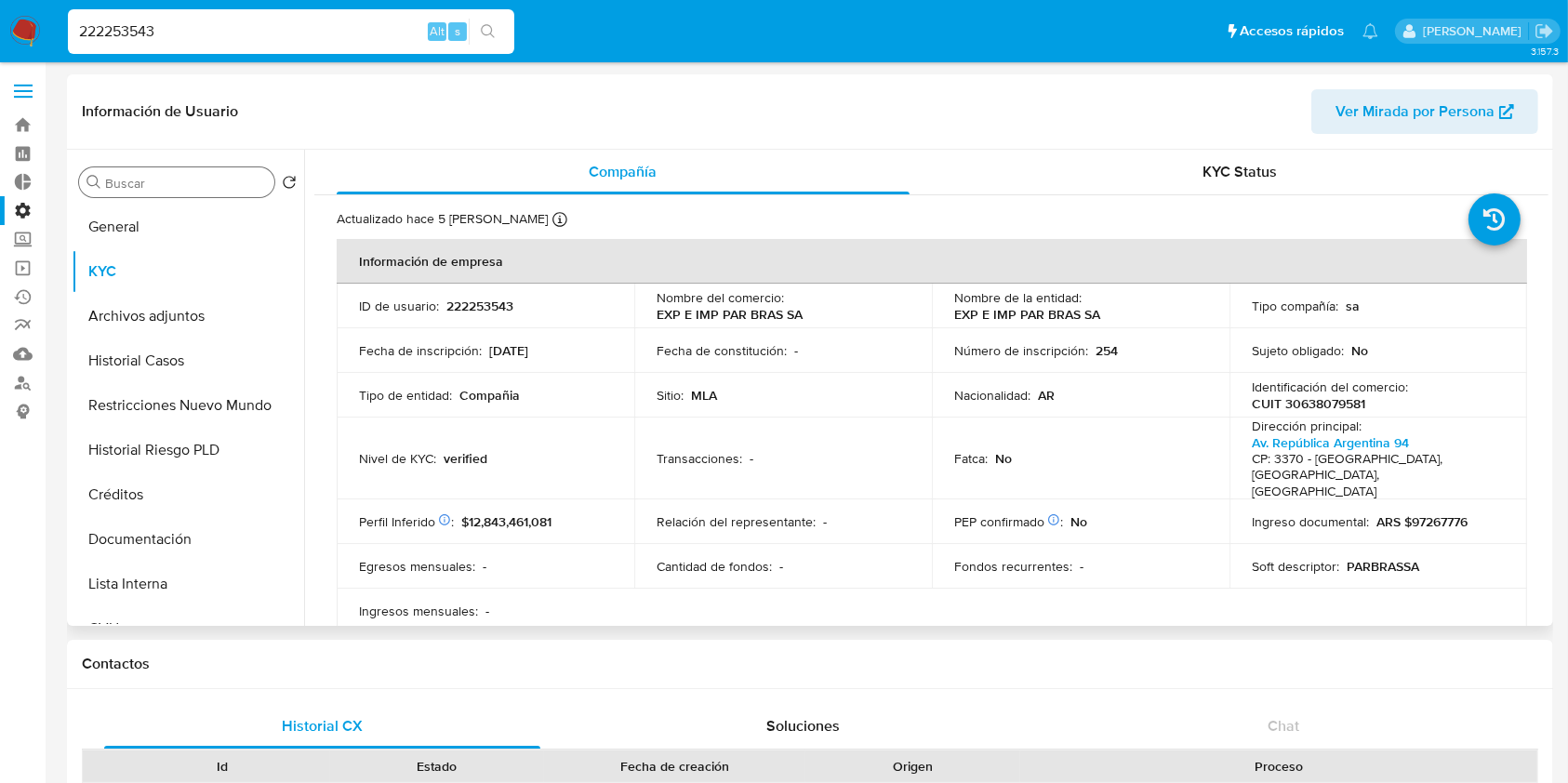
click at [157, 176] on input "Buscar" at bounding box center [186, 184] width 162 height 17
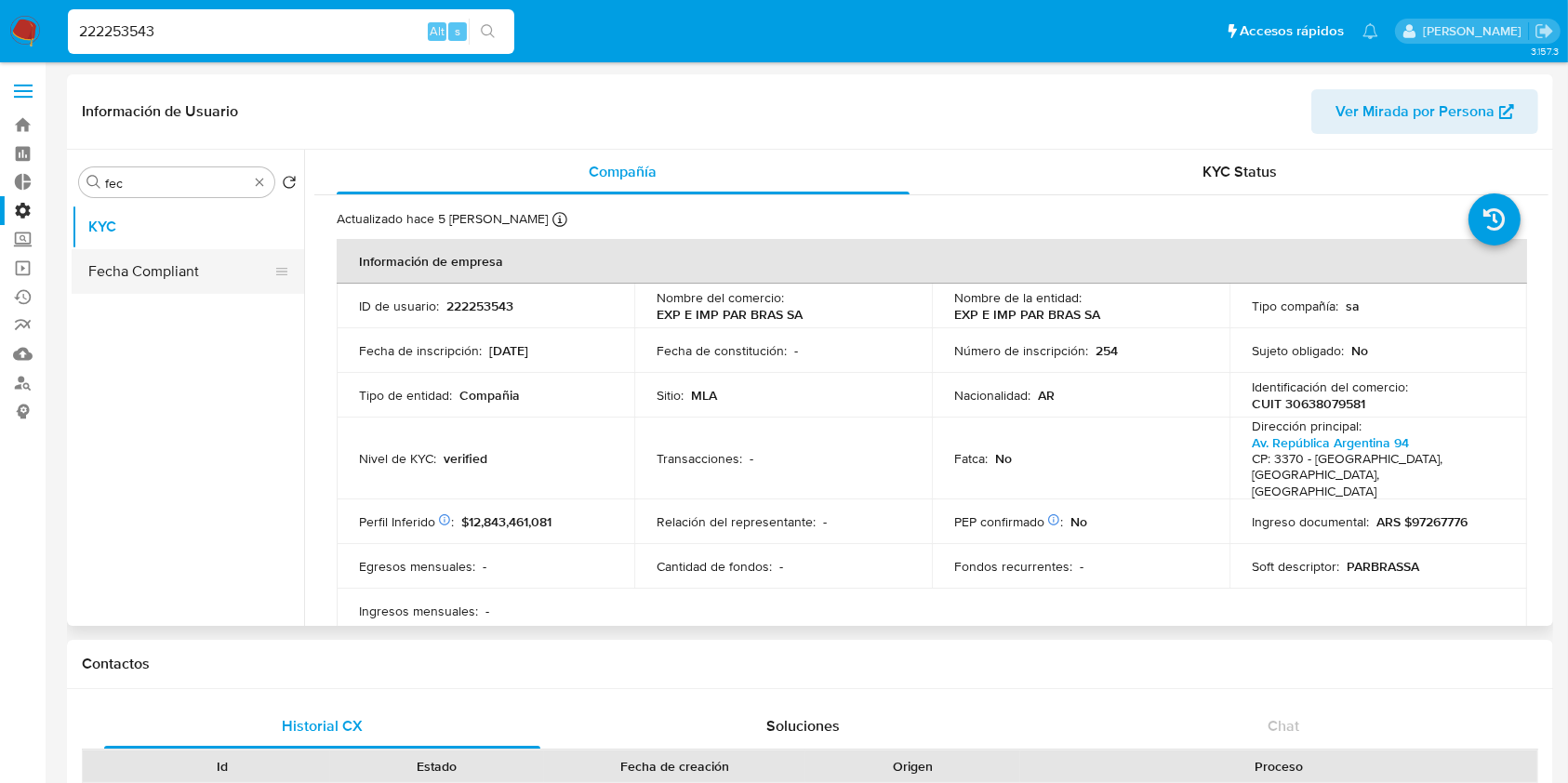
click at [250, 266] on button "Fecha Compliant" at bounding box center [180, 271] width 218 height 45
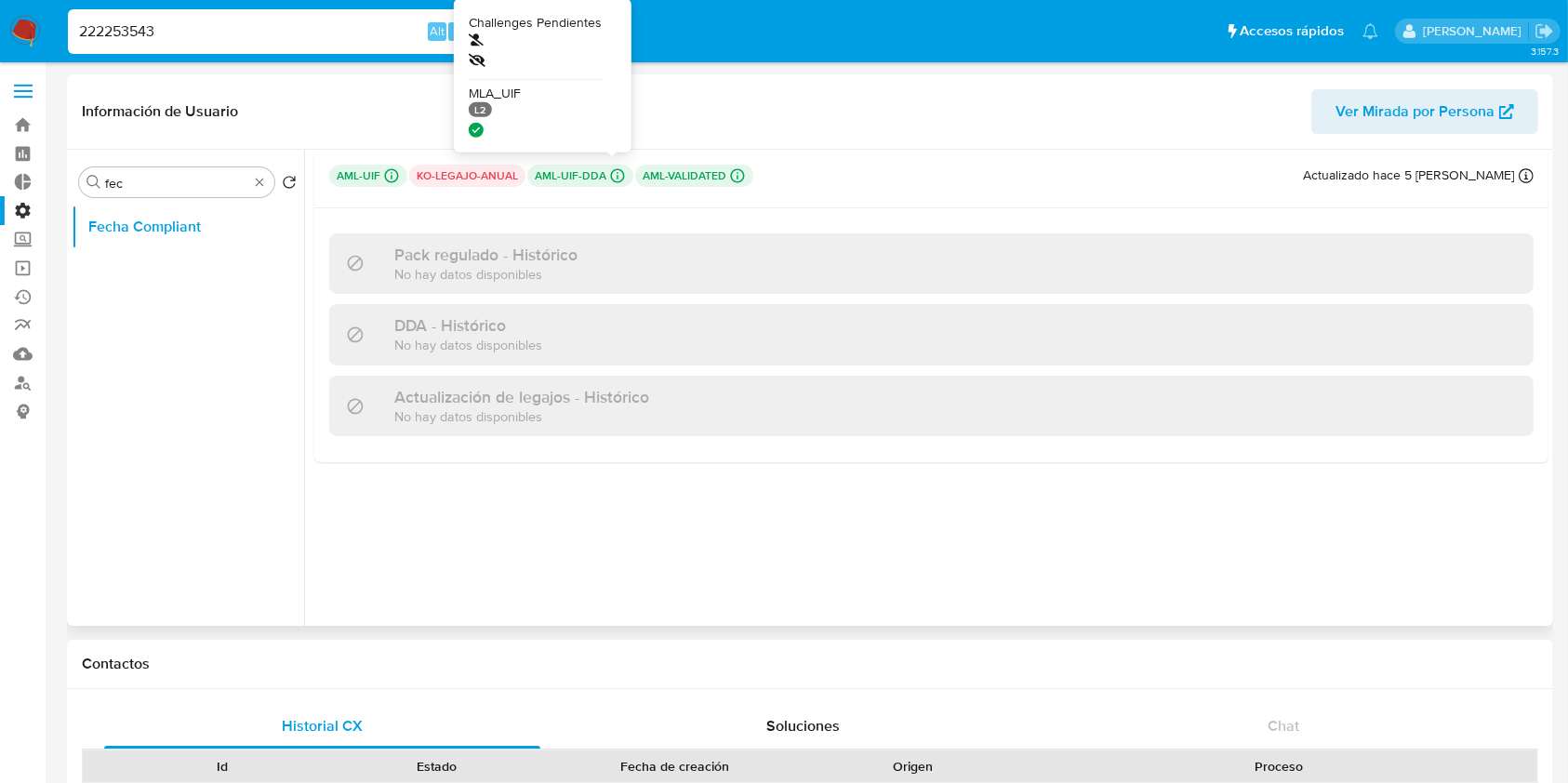
click at [617, 176] on icon at bounding box center [617, 176] width 17 height 17
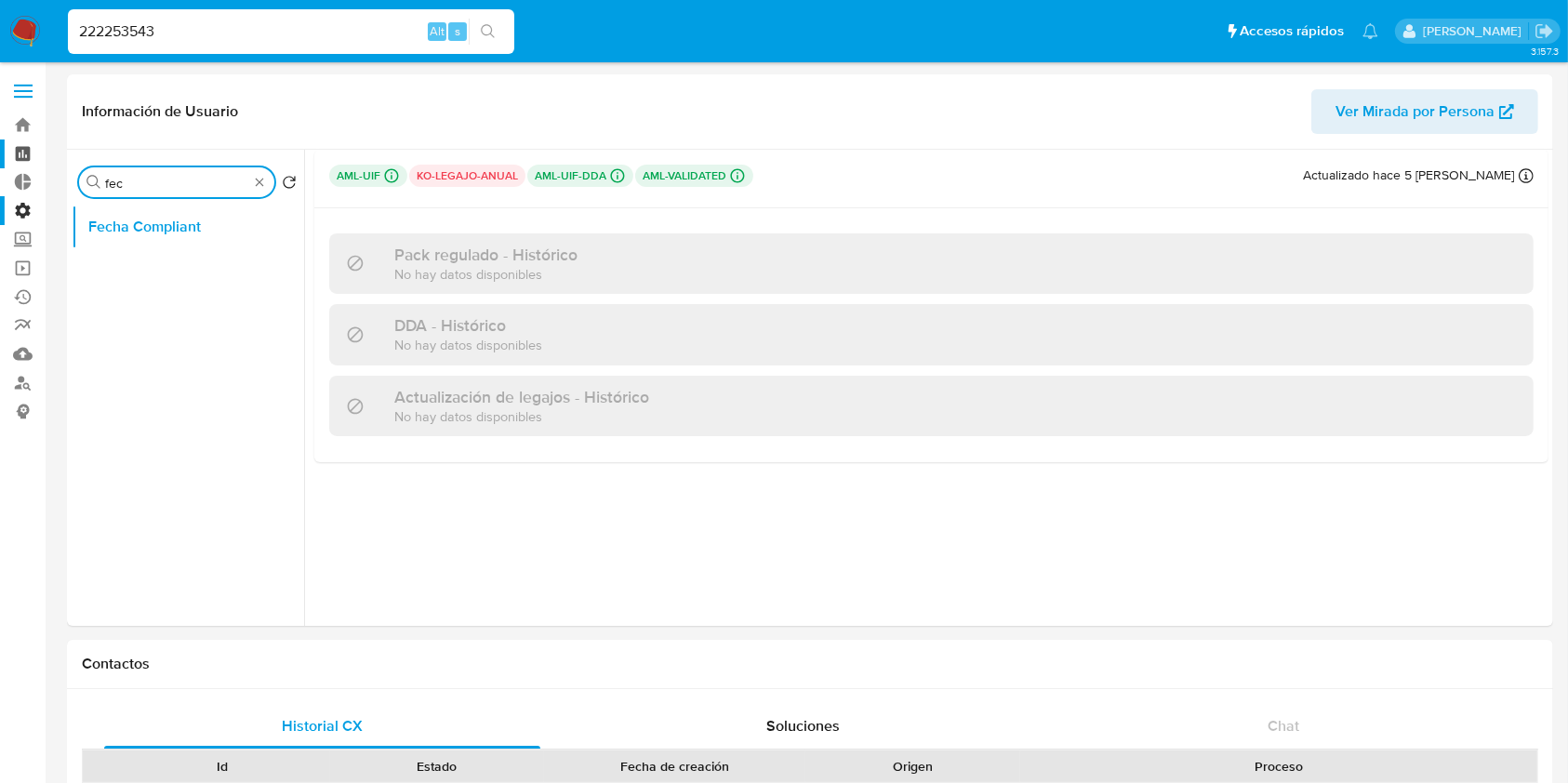
drag, startPoint x: 161, startPoint y: 183, endPoint x: 31, endPoint y: 152, distance: 133.6
type input "res"
drag, startPoint x: 258, startPoint y: 226, endPoint x: 240, endPoint y: 226, distance: 18.0
click at [257, 226] on button "Restricciones Nuevo Mundo" at bounding box center [180, 226] width 218 height 45
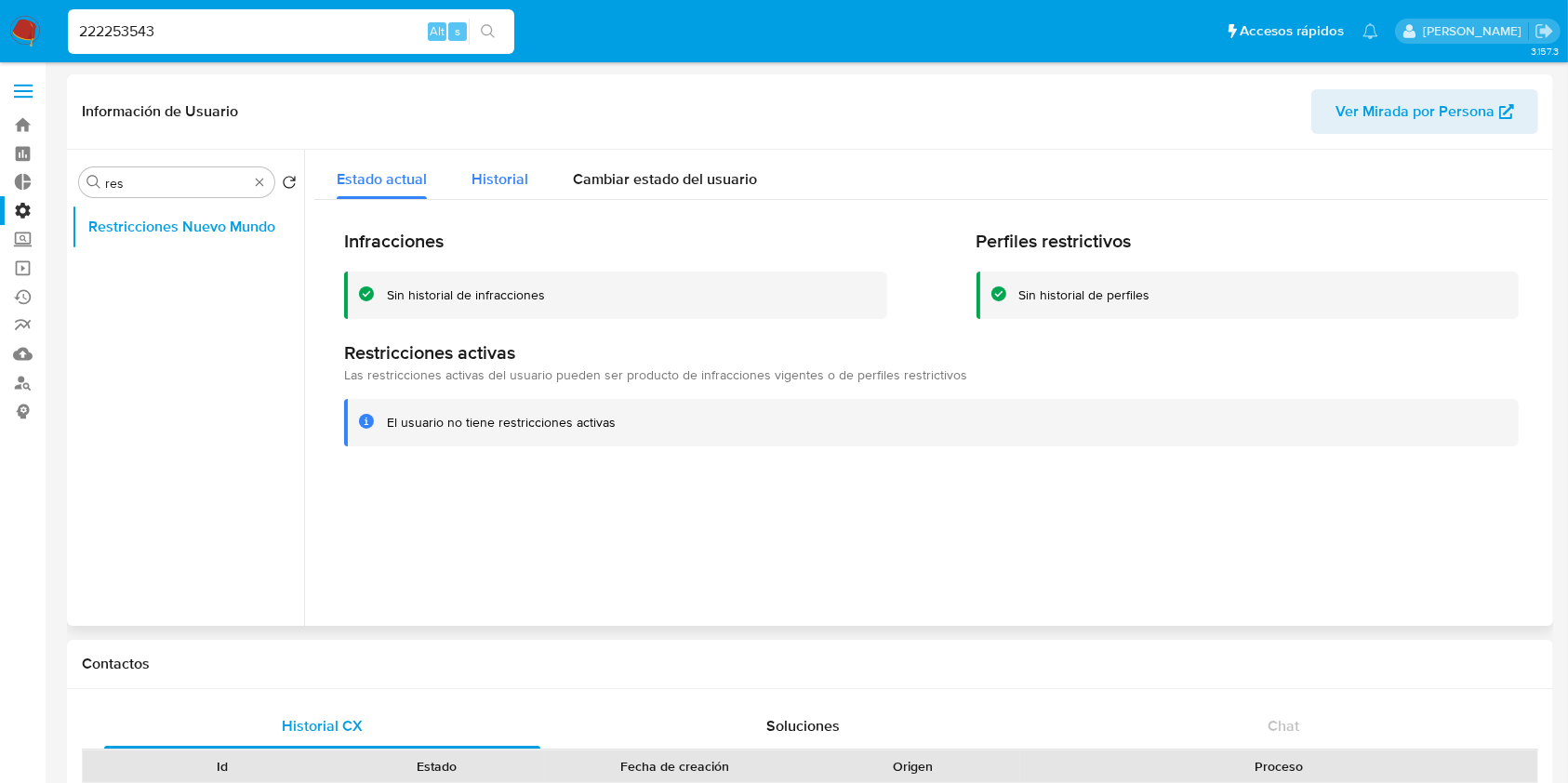
click at [495, 158] on div "Historial" at bounding box center [500, 174] width 57 height 49
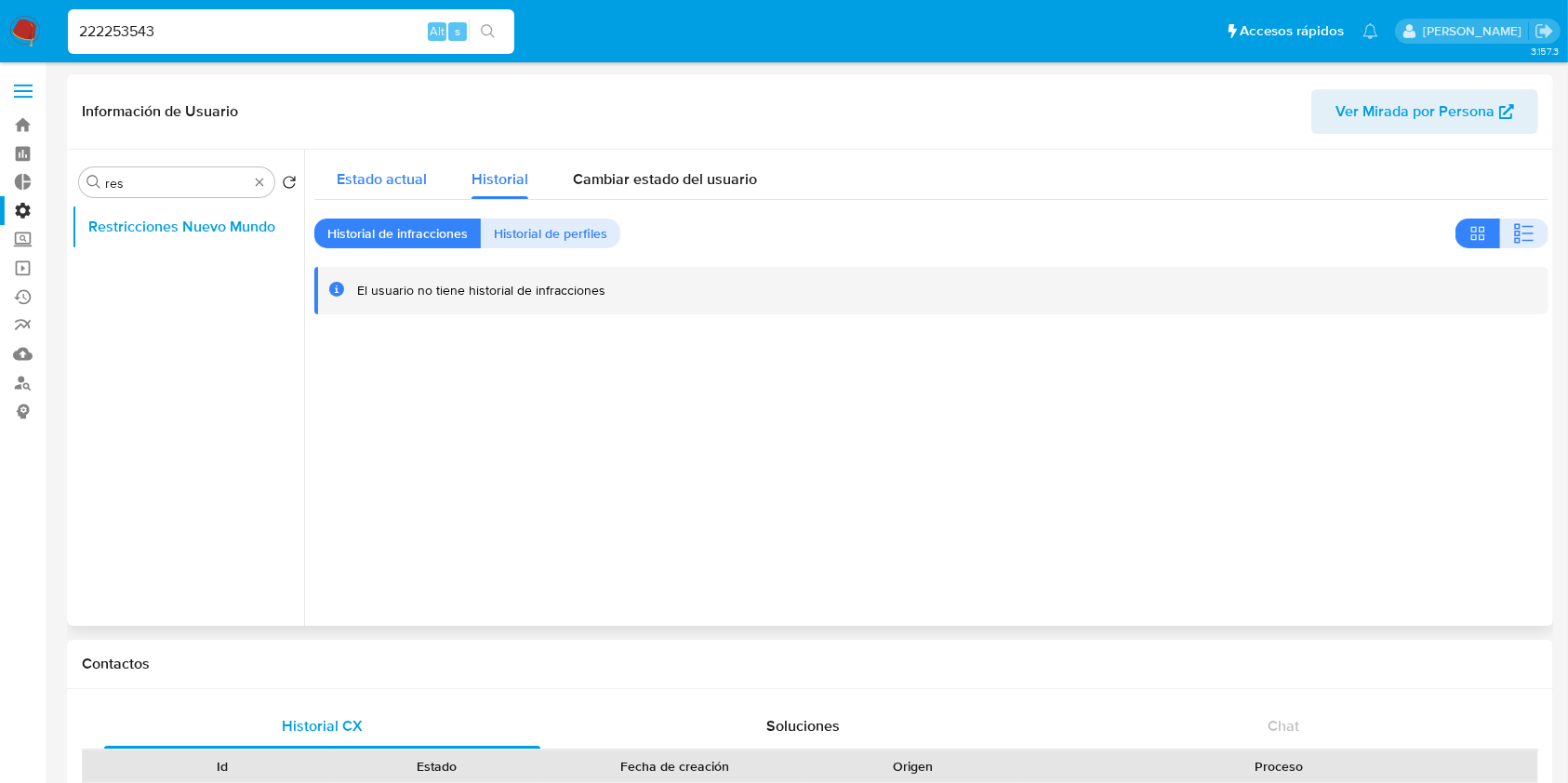
click at [397, 165] on div "Estado actual" at bounding box center [382, 174] width 90 height 49
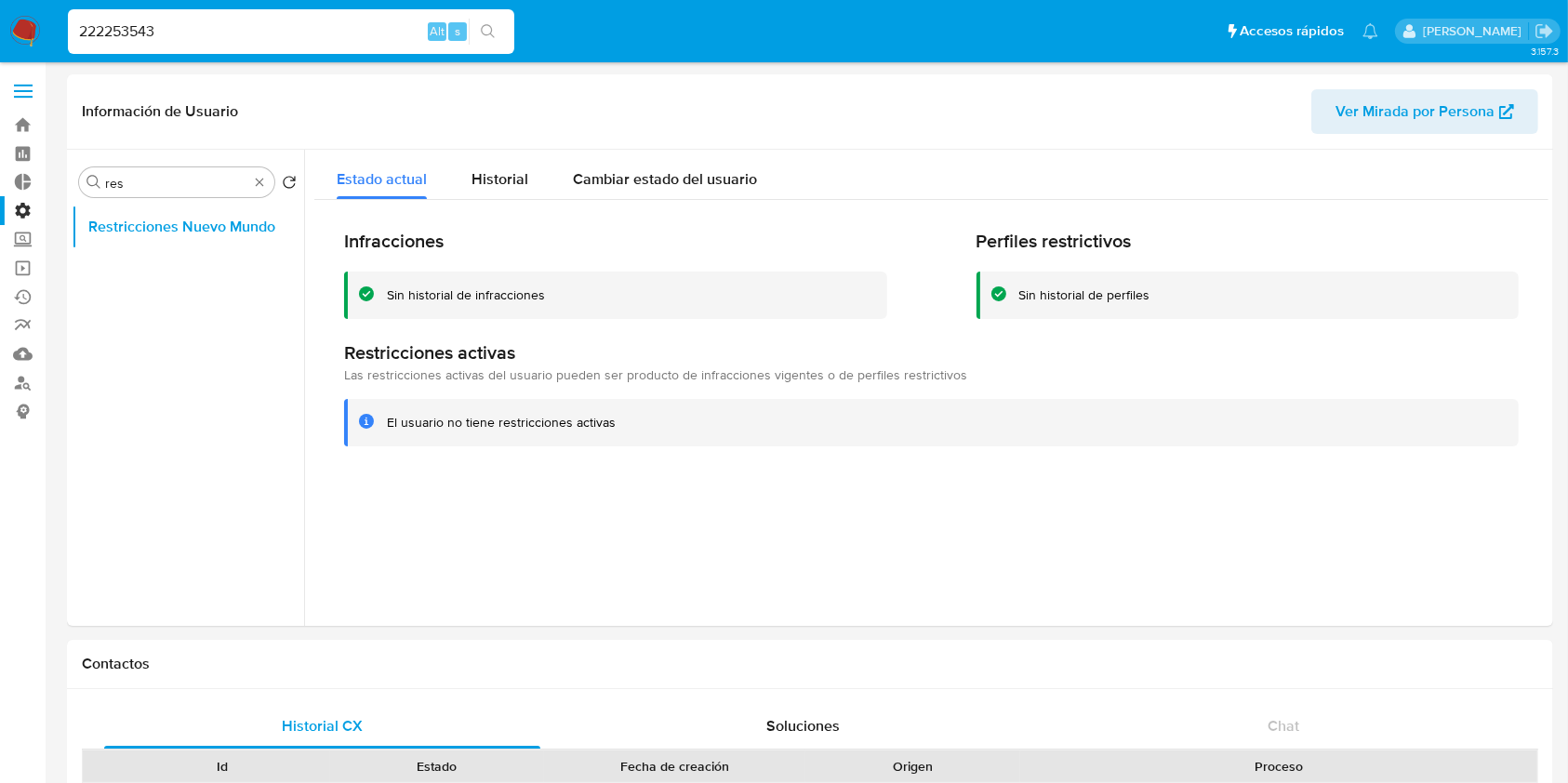
drag, startPoint x: 186, startPoint y: 30, endPoint x: 0, endPoint y: -9, distance: 190.0
paste input "174556876"
type input "174556876"
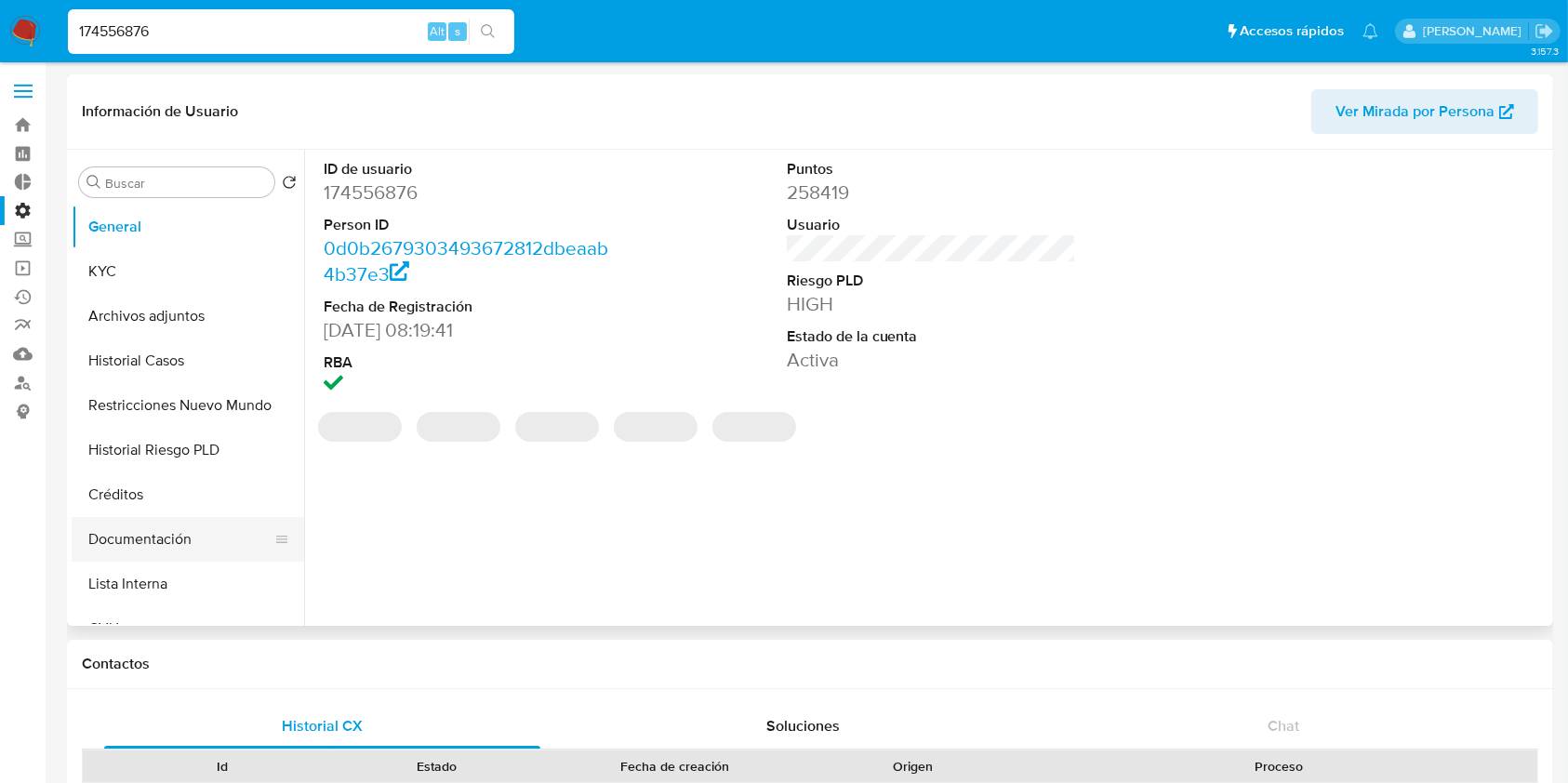
select select "10"
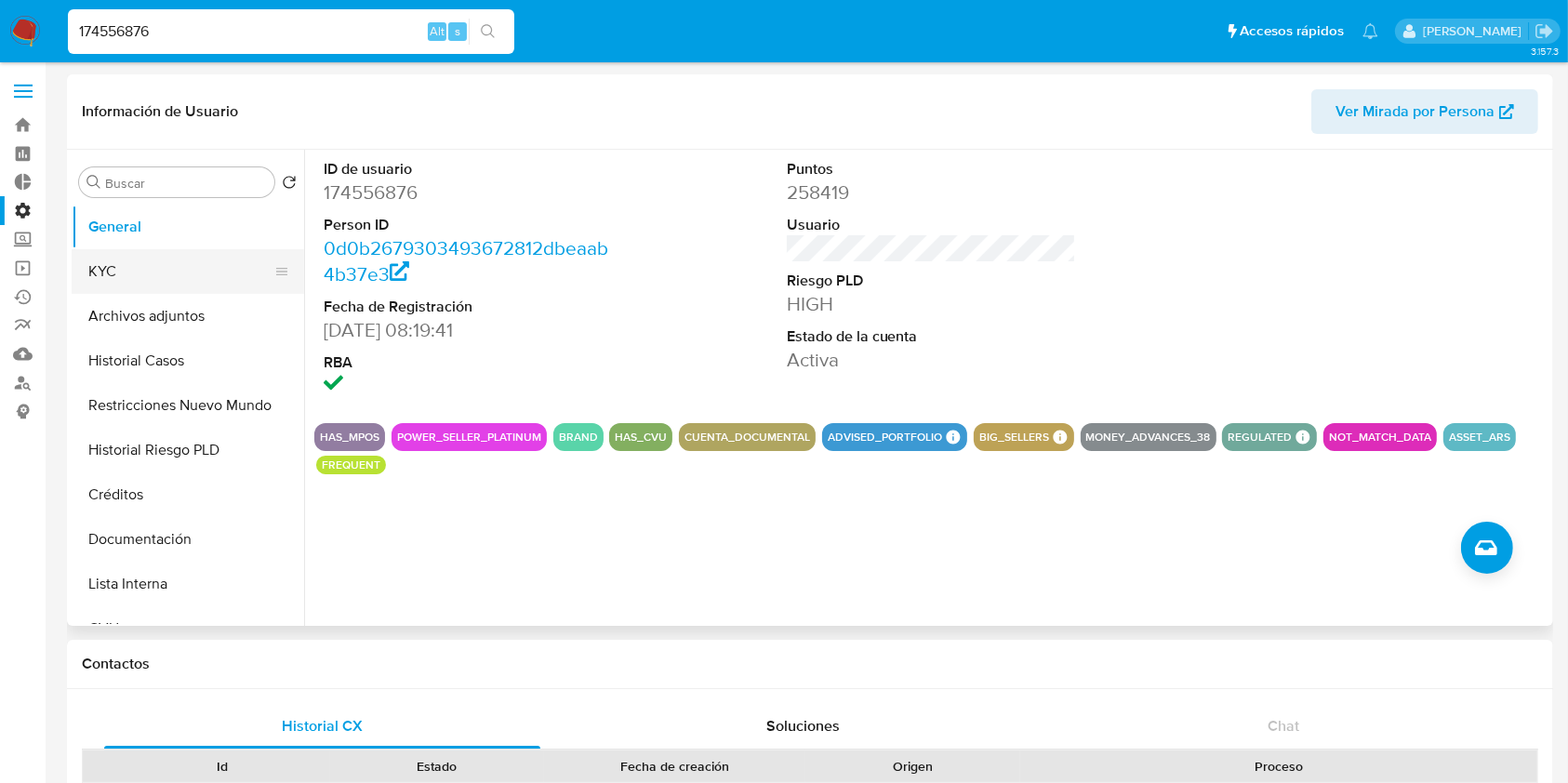
click at [186, 262] on button "KYC" at bounding box center [180, 271] width 218 height 45
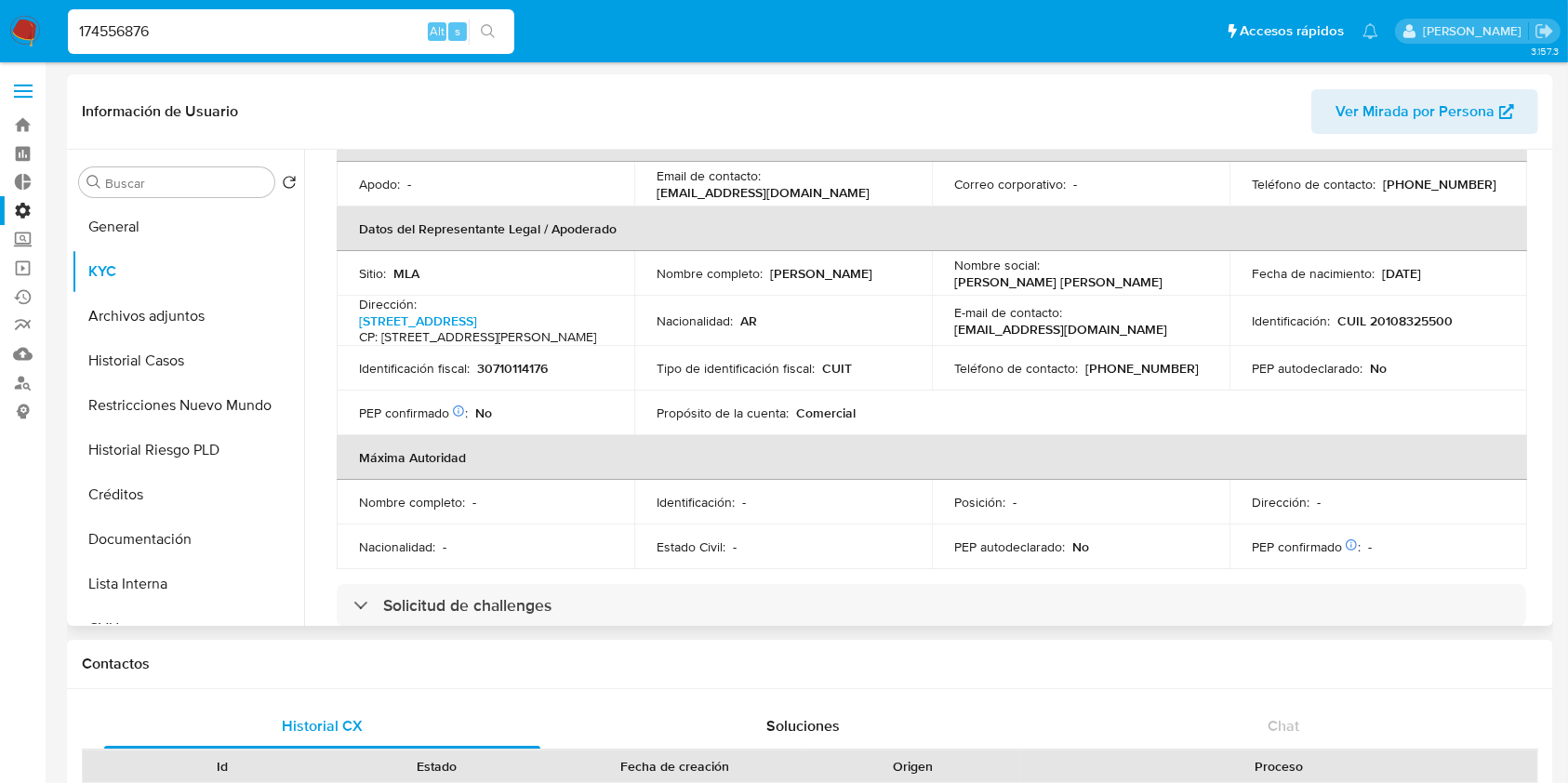
scroll to position [619, 0]
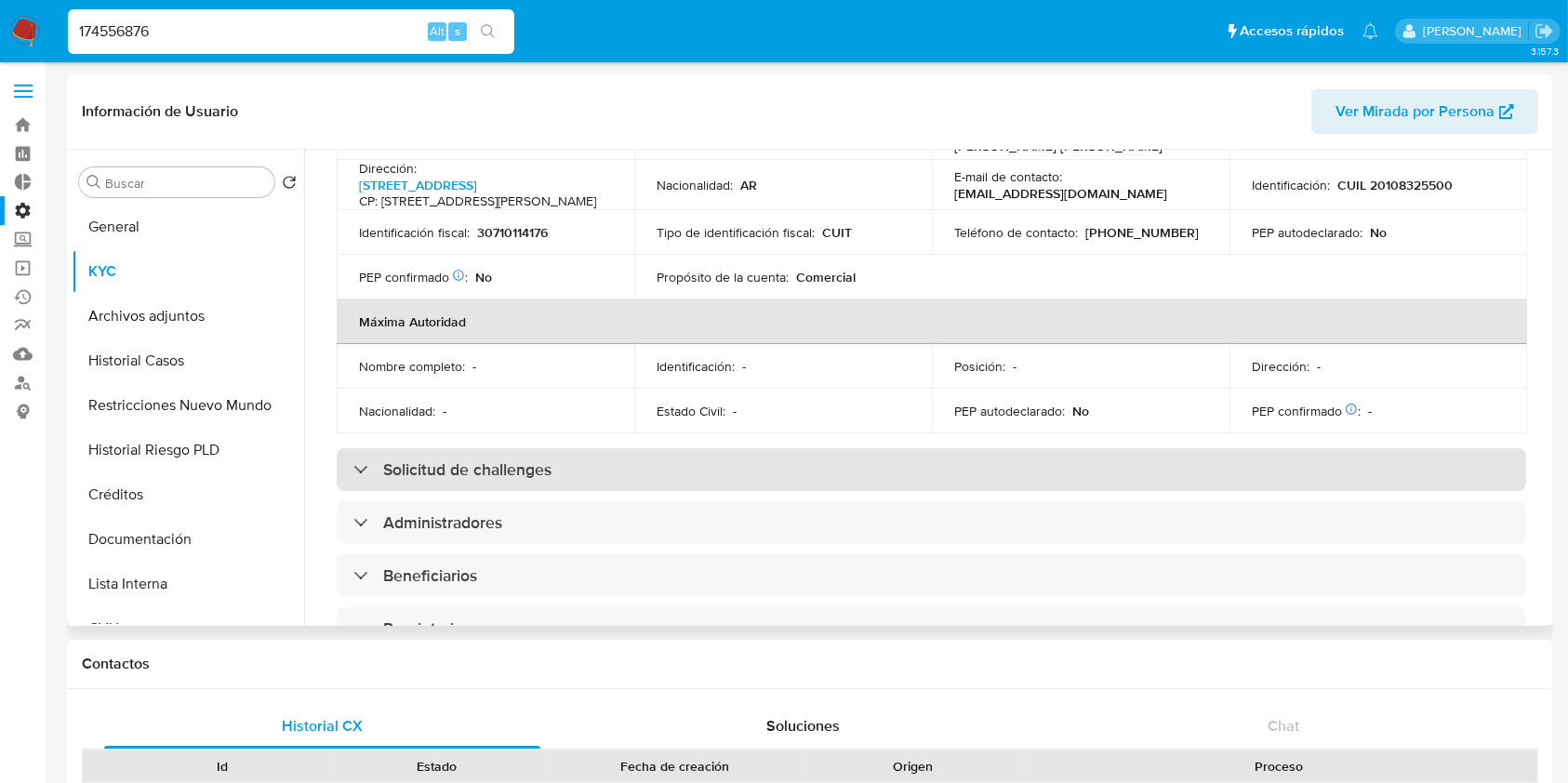
click at [476, 480] on h3 "Solicitud de challenges" at bounding box center [467, 470] width 168 height 21
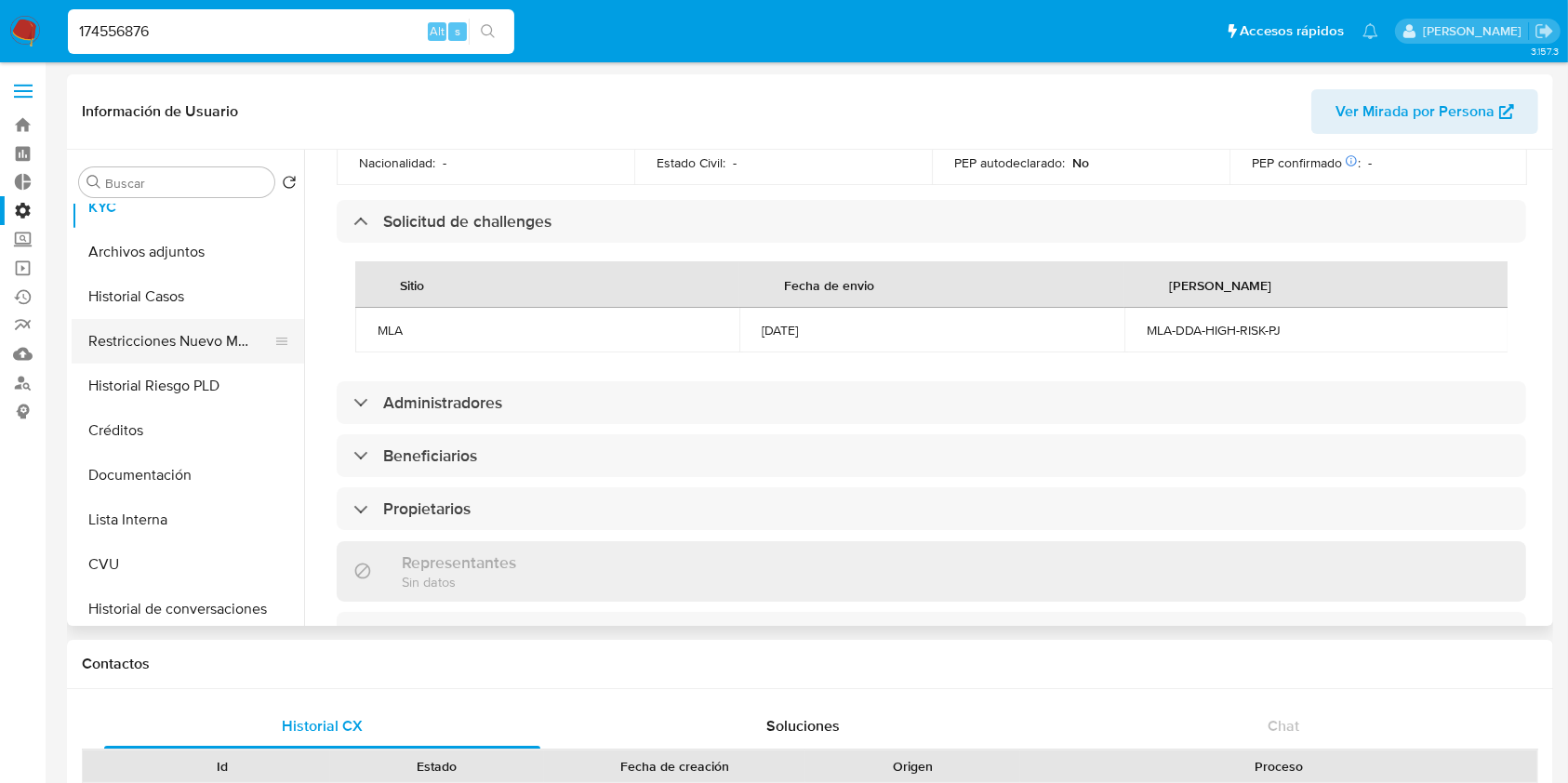
scroll to position [0, 0]
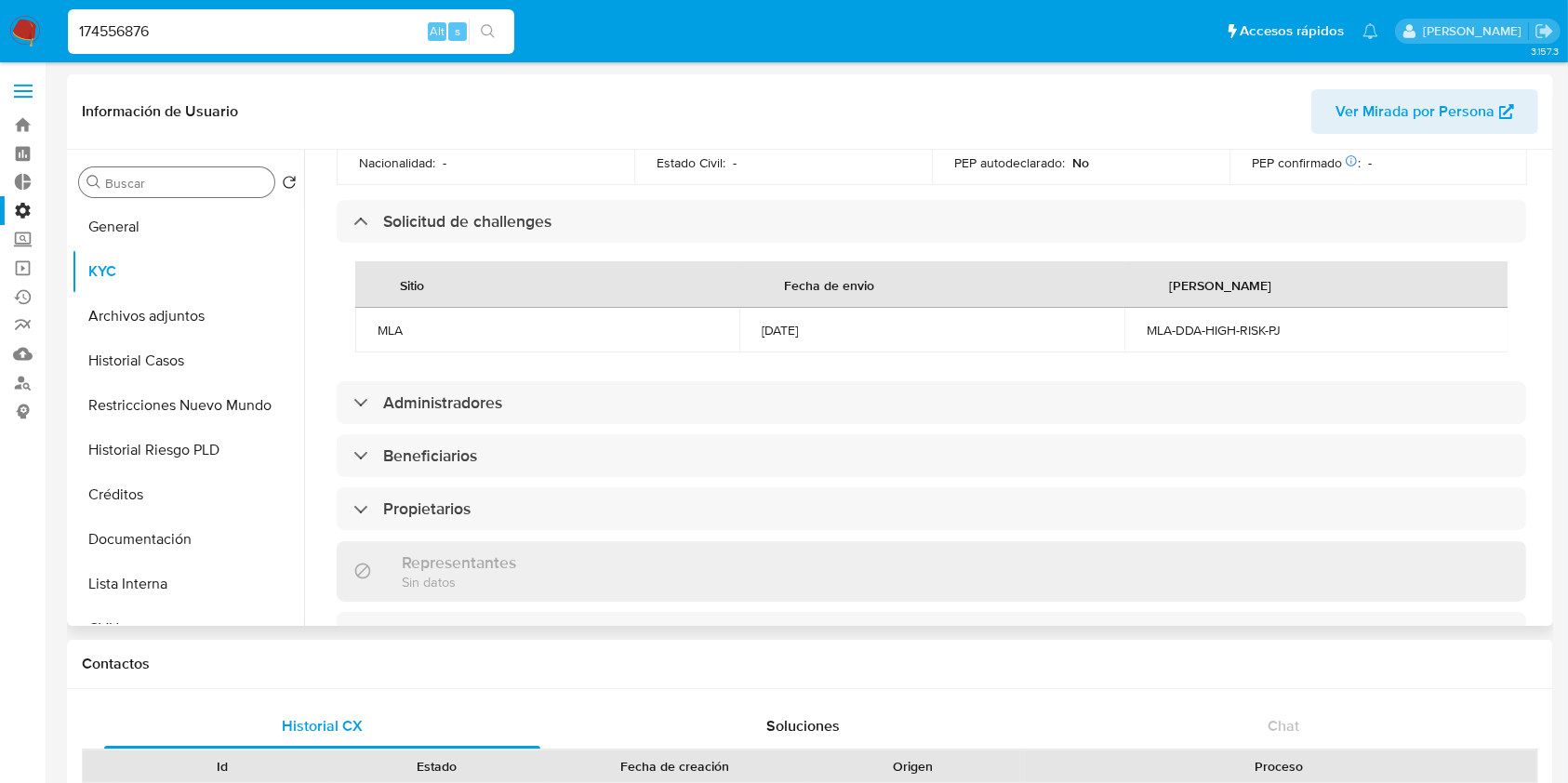
click at [185, 169] on div "Buscar" at bounding box center [176, 182] width 195 height 29
click at [181, 178] on input "Buscar" at bounding box center [186, 184] width 162 height 17
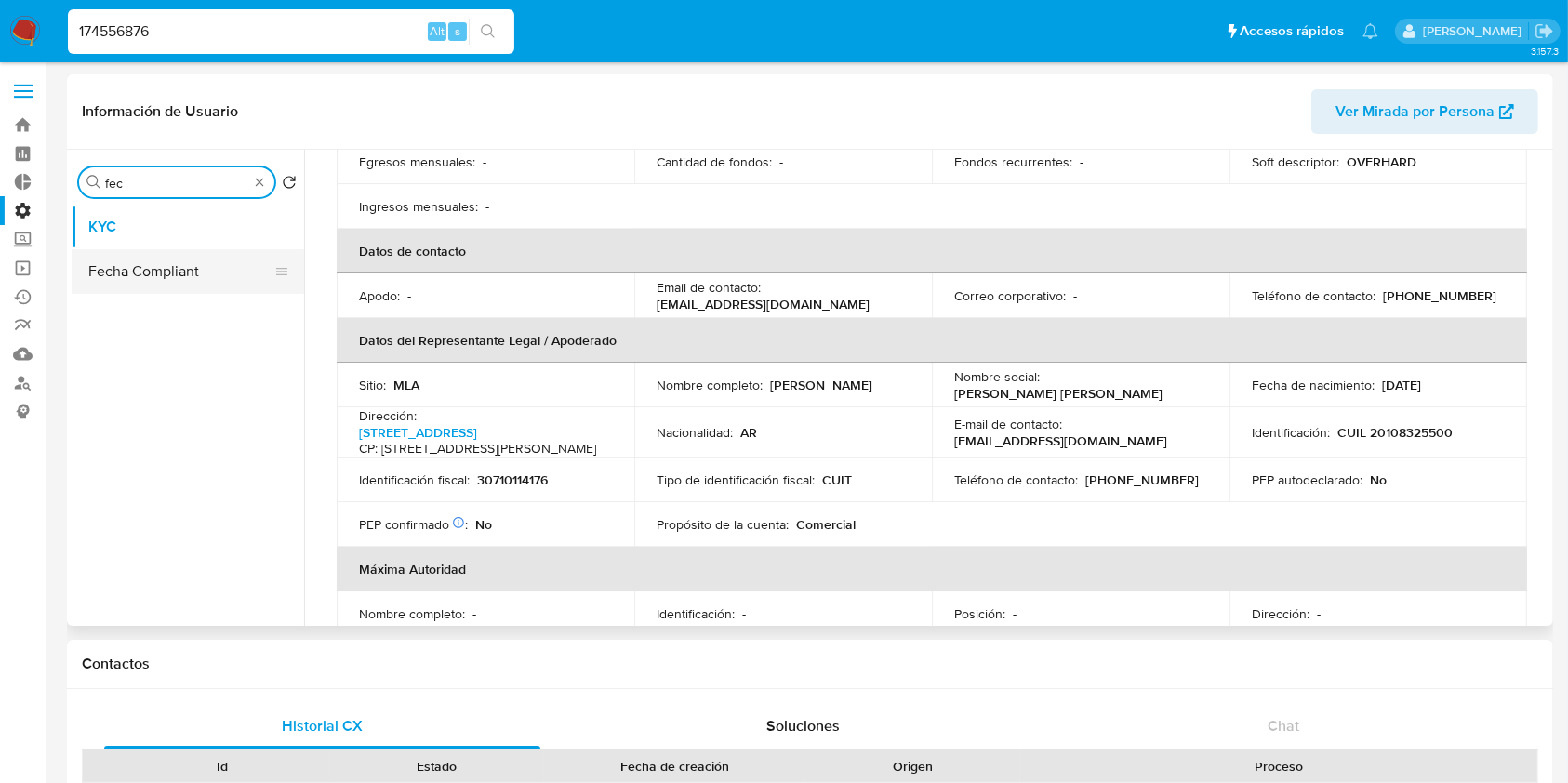
type input "fec"
click at [175, 262] on button "Fecha Compliant" at bounding box center [180, 271] width 218 height 45
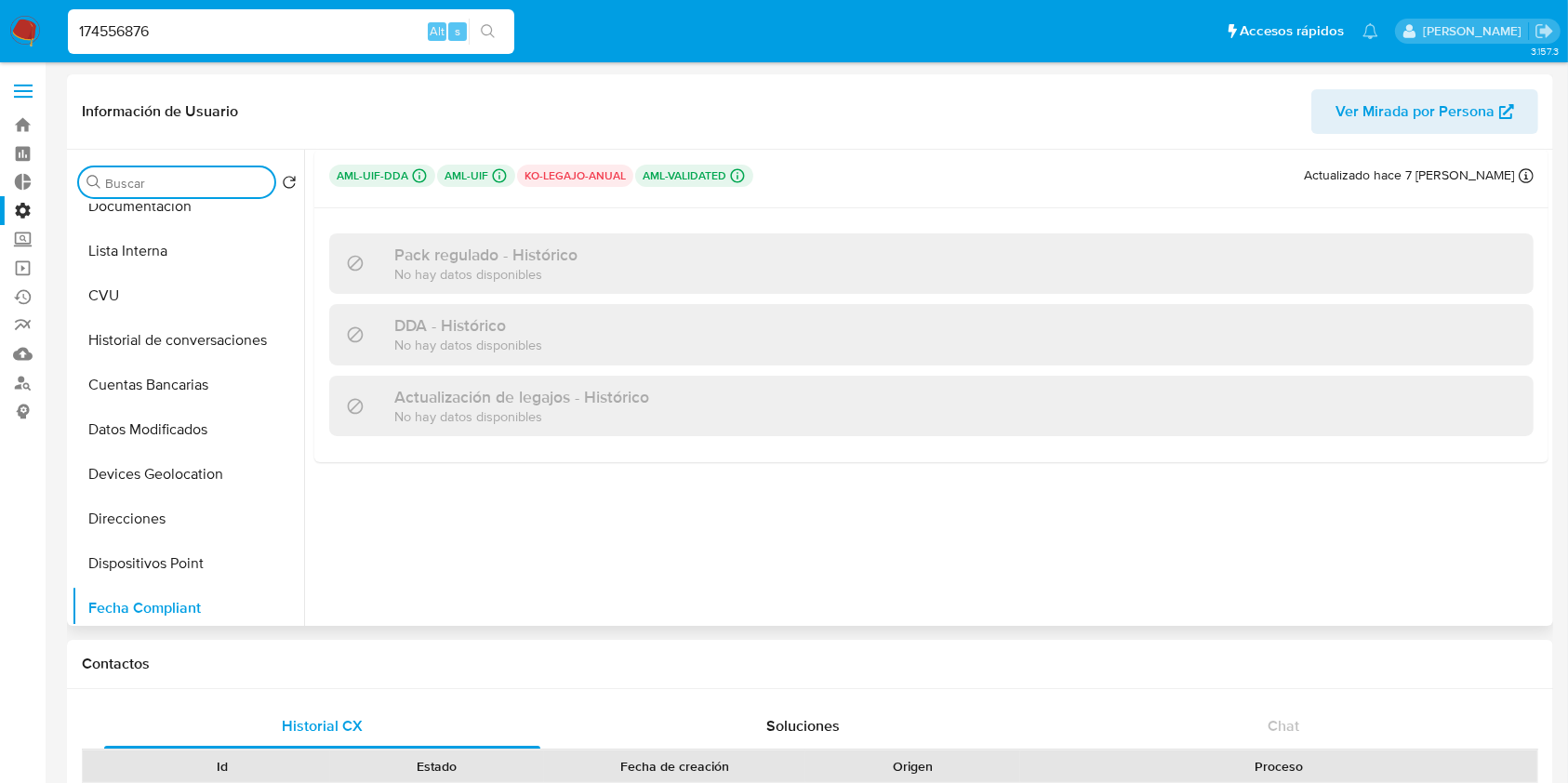
scroll to position [372, 0]
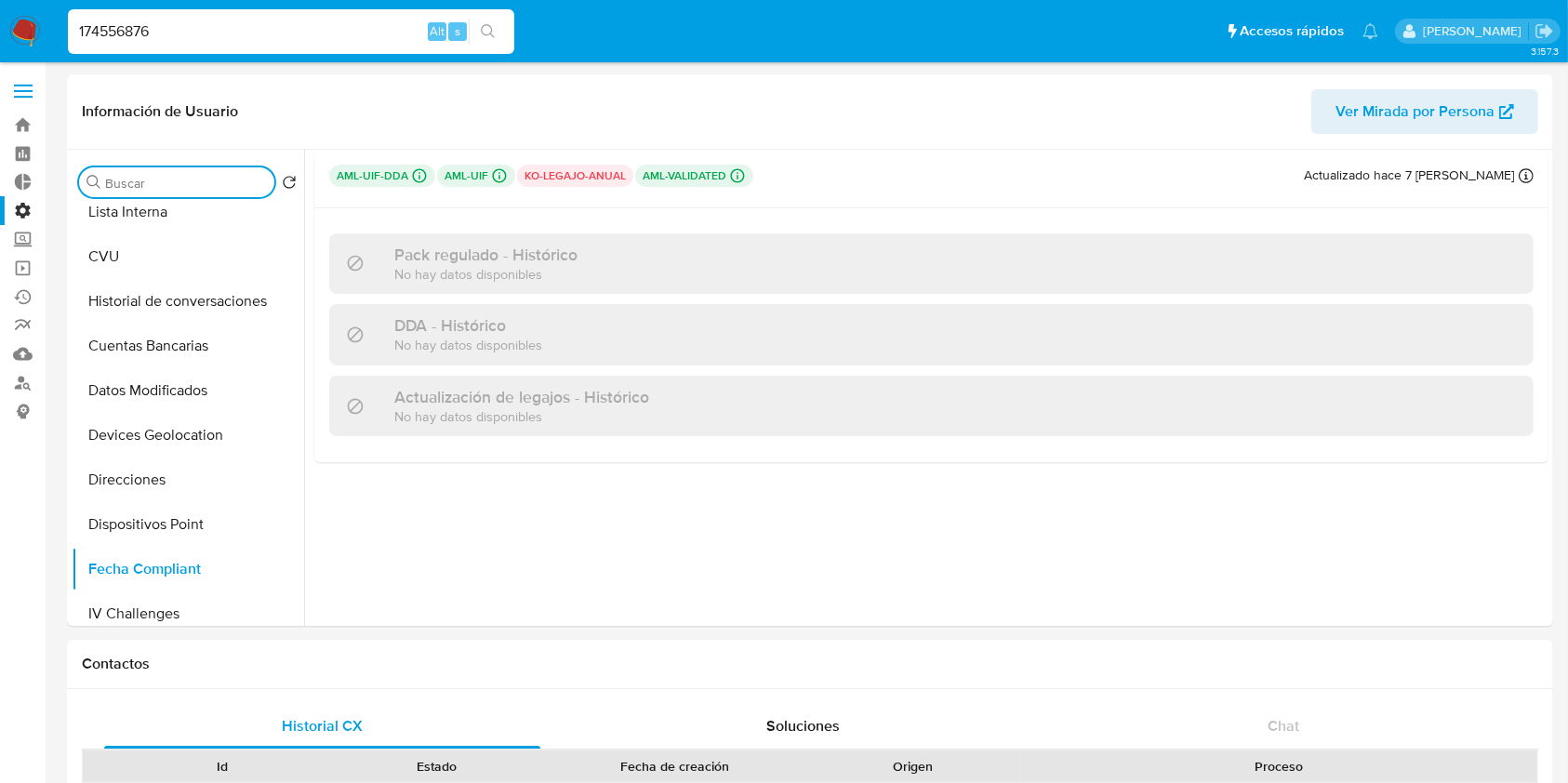
drag, startPoint x: 147, startPoint y: 26, endPoint x: 0, endPoint y: -19, distance: 153.7
paste input "47316577"
type input "47316577"
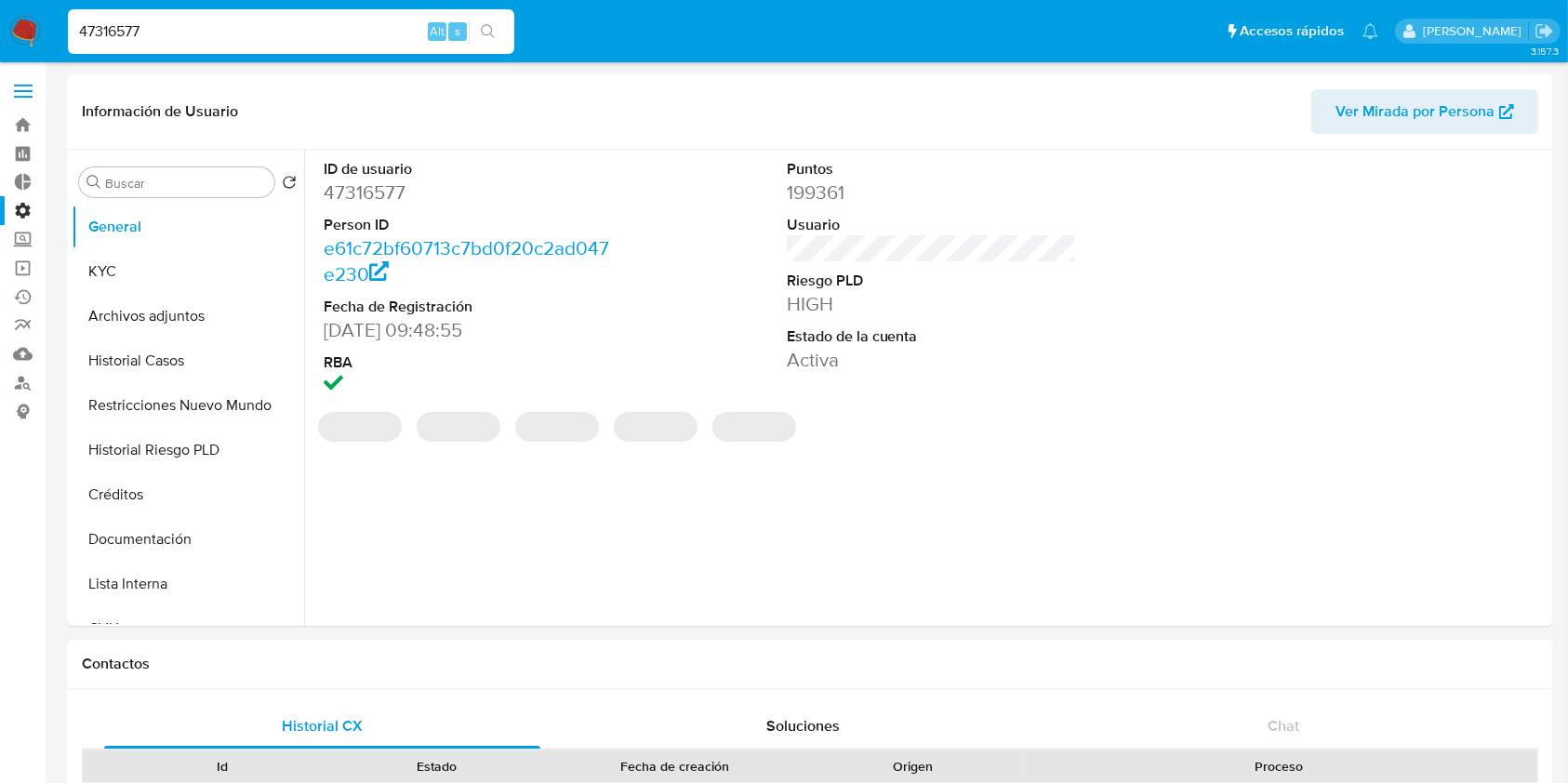
select select "10"
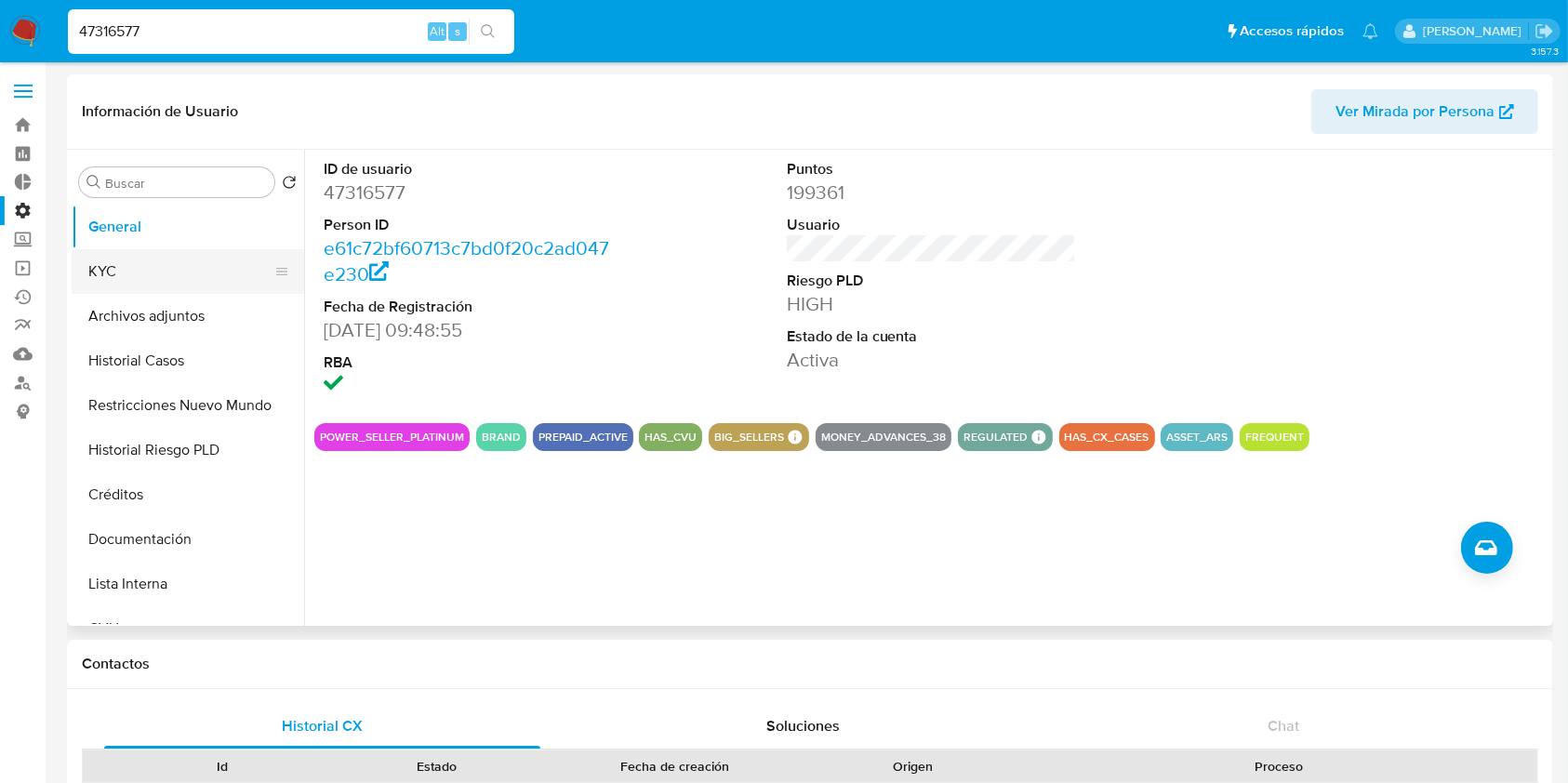
click at [173, 267] on button "KYC" at bounding box center [180, 271] width 218 height 45
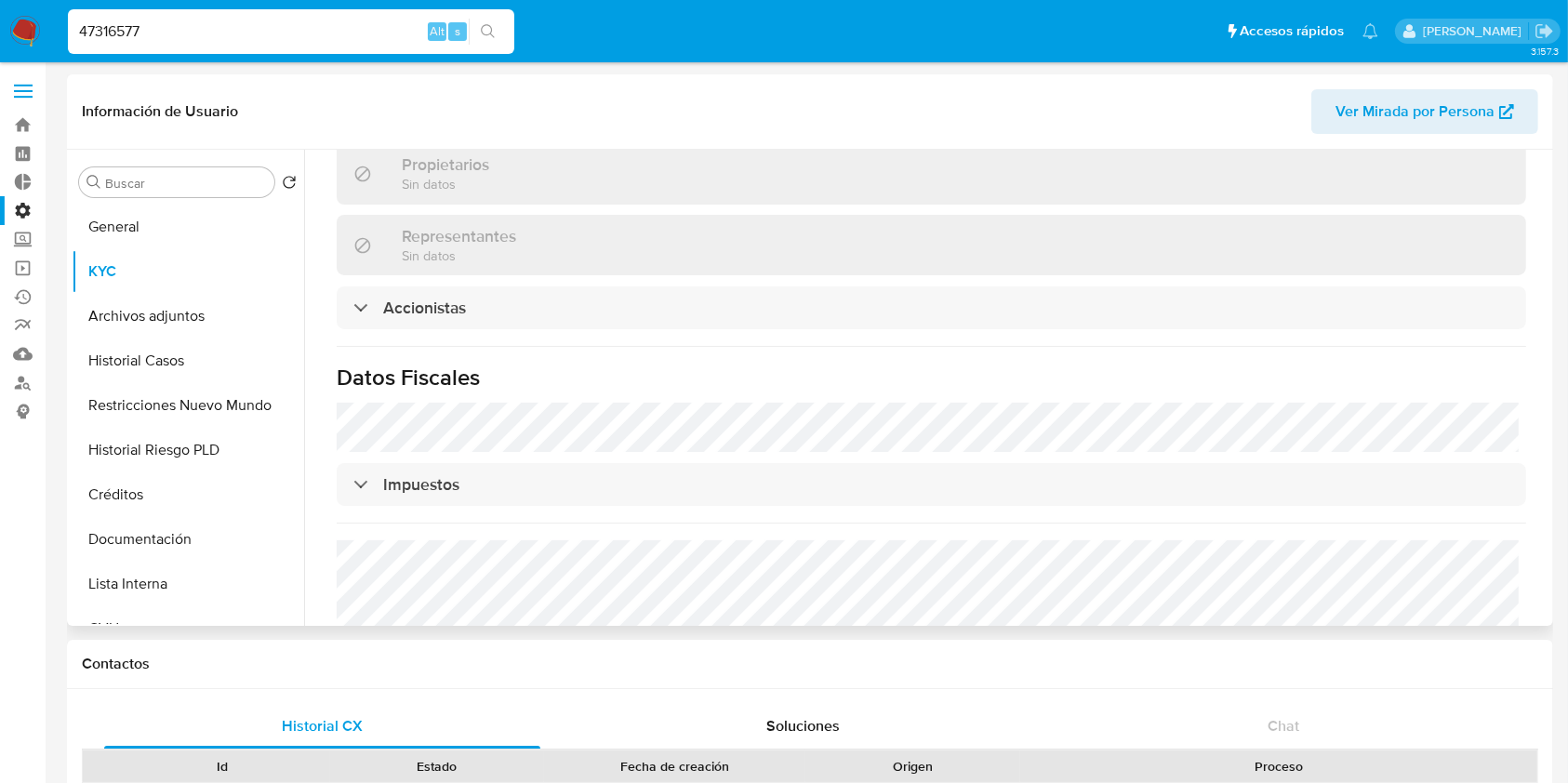
scroll to position [906, 0]
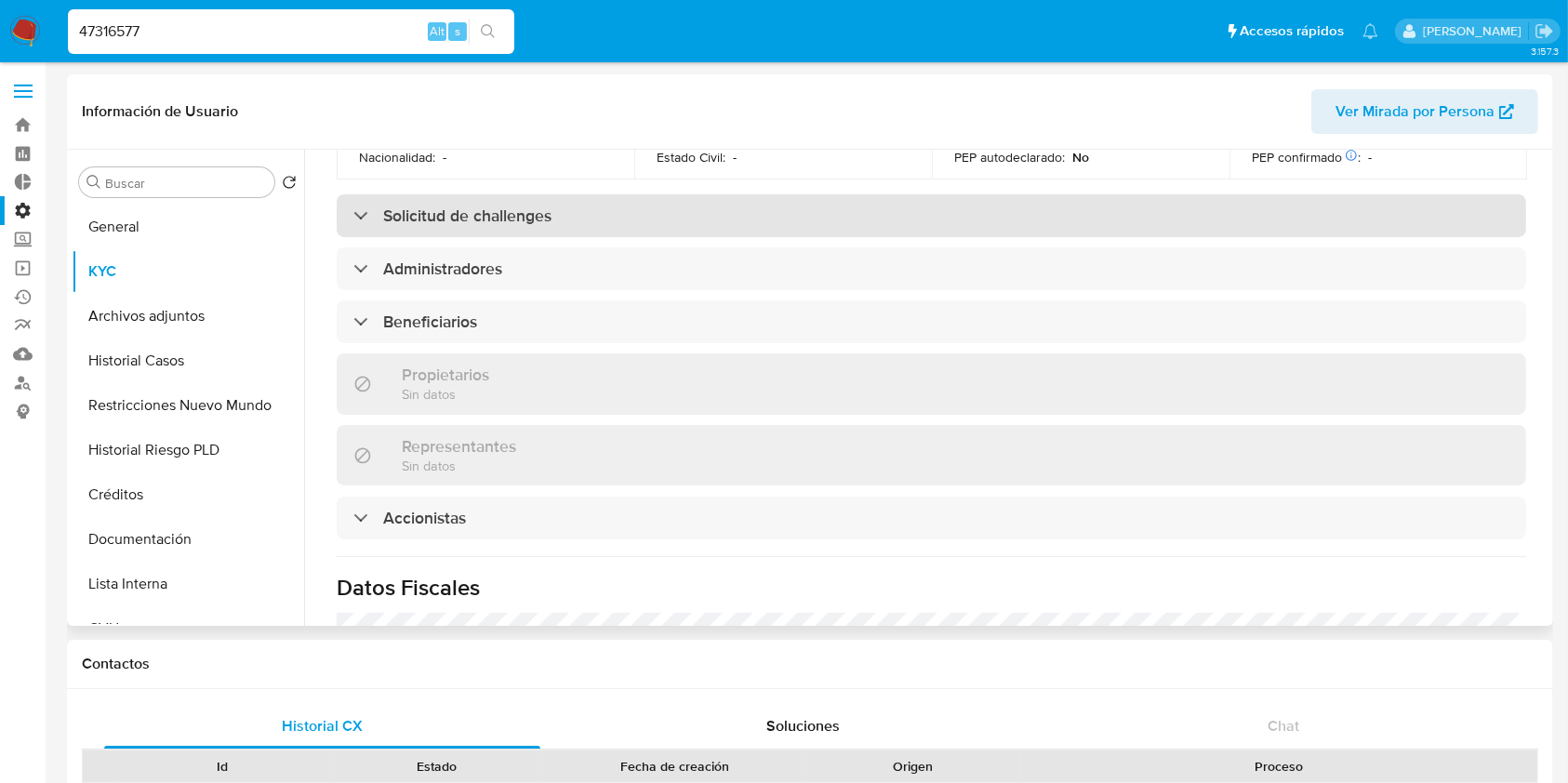
click at [505, 225] on h3 "Solicitud de challenges" at bounding box center [467, 216] width 168 height 21
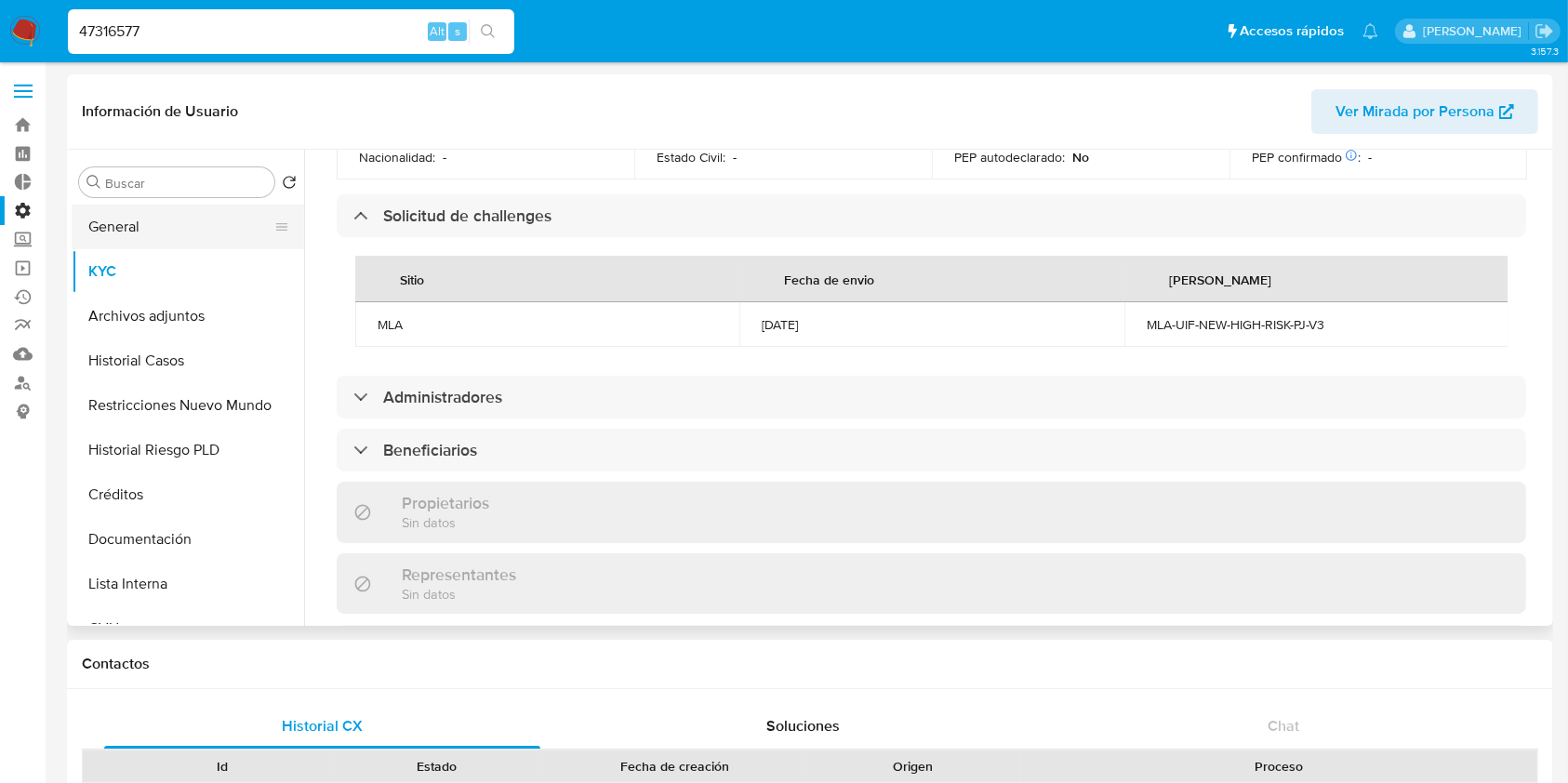
click at [156, 234] on button "General" at bounding box center [180, 226] width 218 height 45
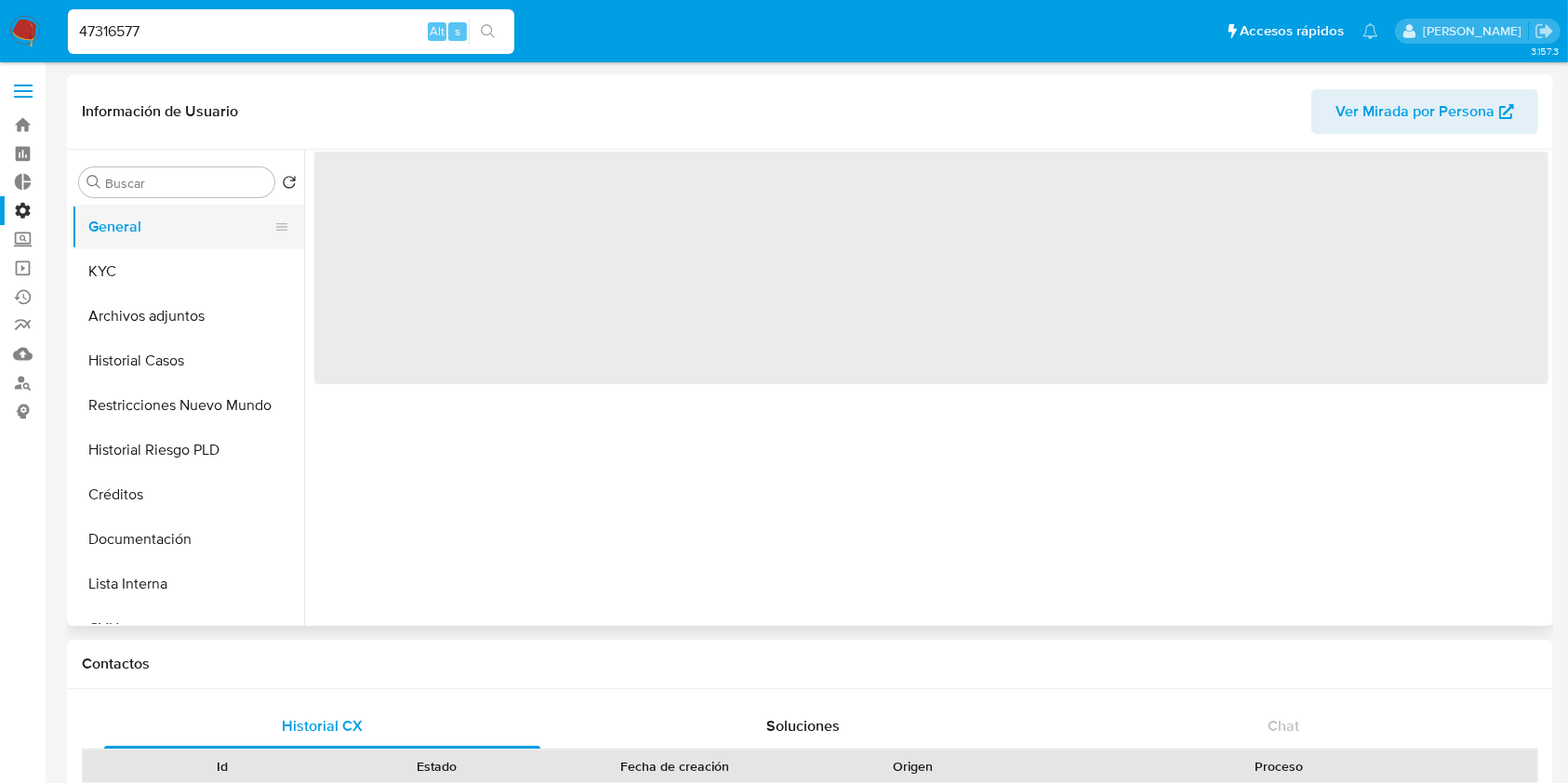
scroll to position [0, 0]
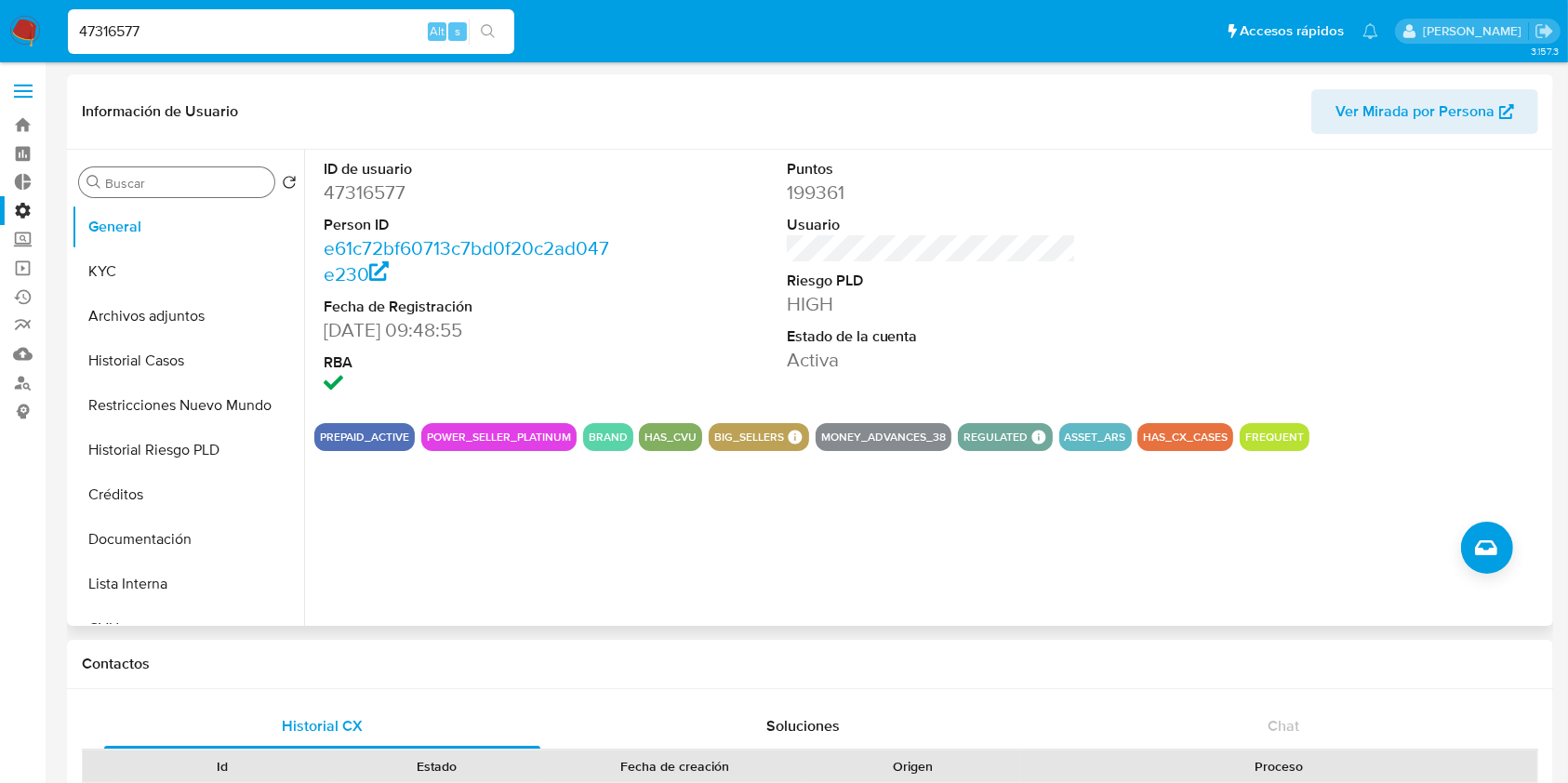
click at [143, 176] on input "Buscar" at bounding box center [186, 184] width 162 height 17
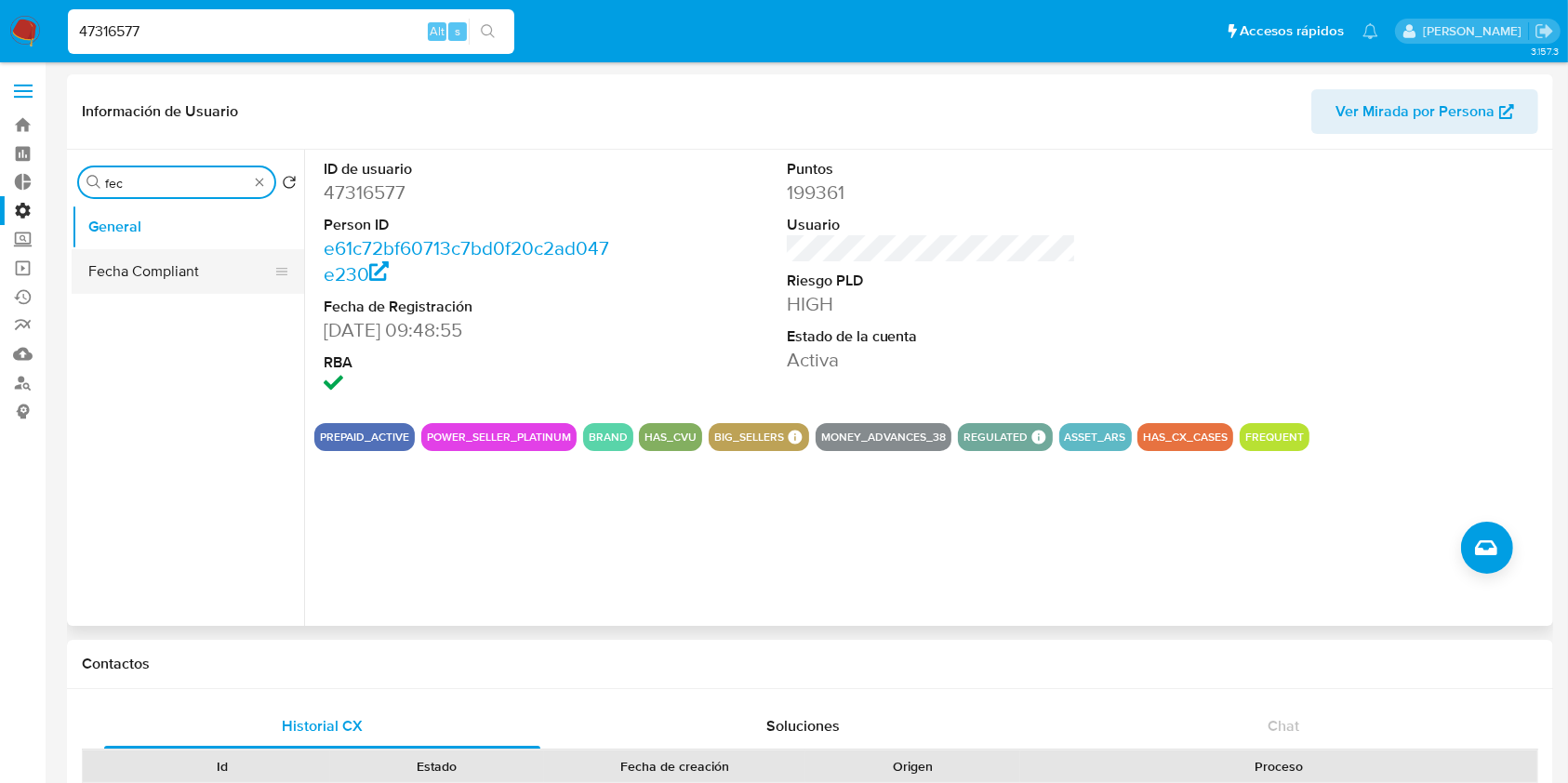
type input "fec"
click at [197, 264] on button "Fecha Compliant" at bounding box center [180, 271] width 218 height 45
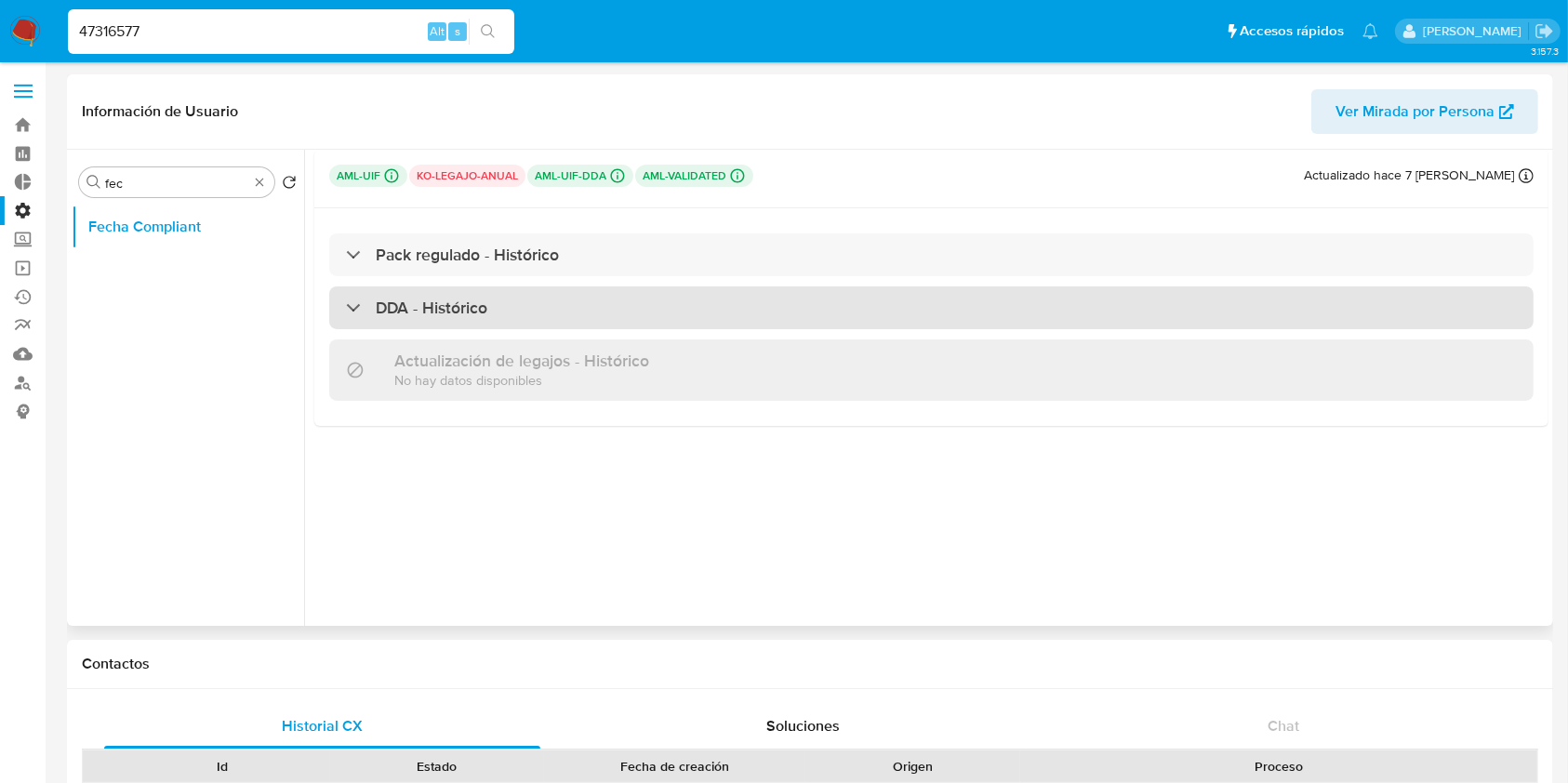
click at [439, 307] on h3 "DDA - Histórico" at bounding box center [431, 308] width 111 height 21
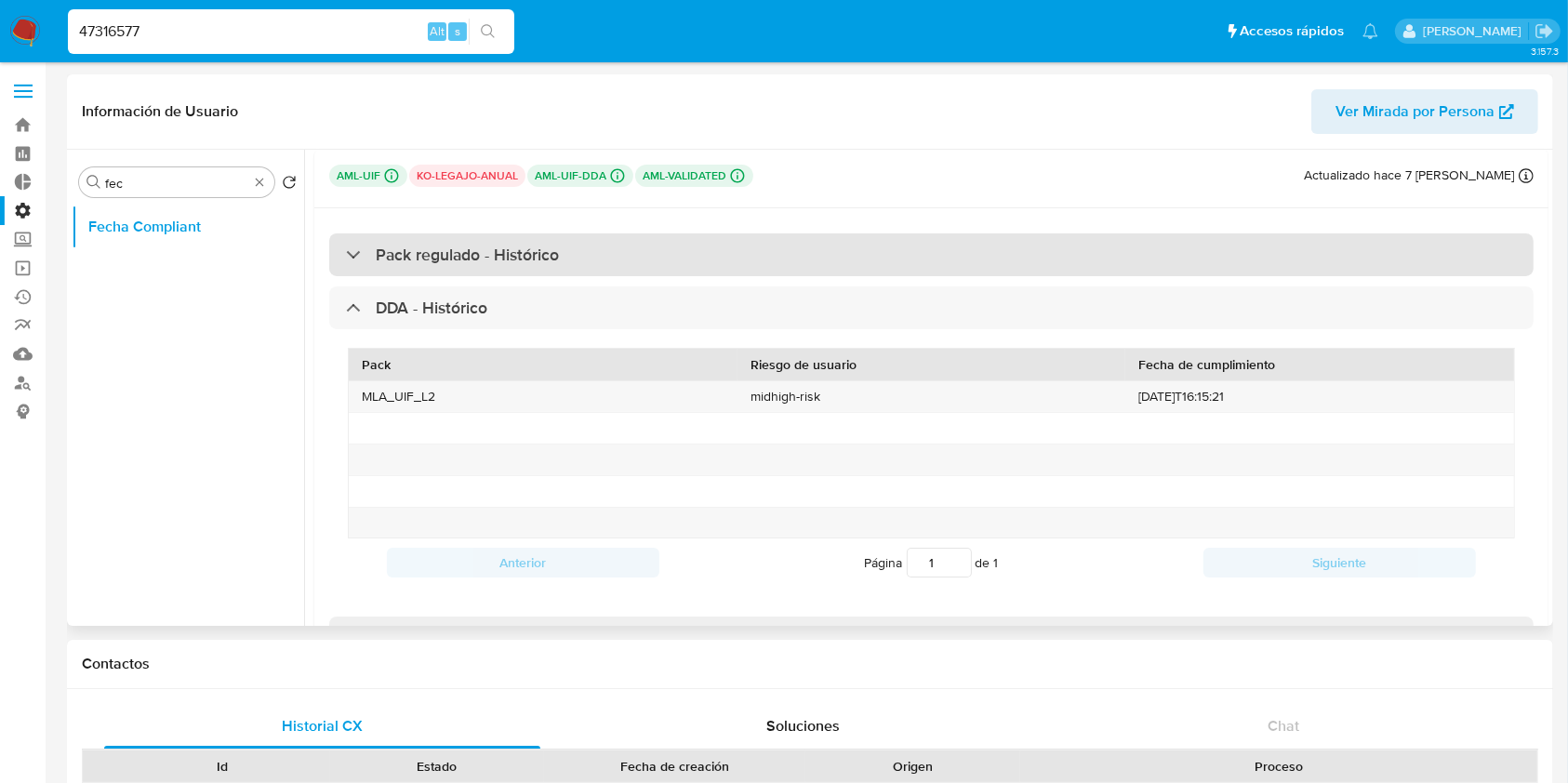
click at [604, 264] on div "Pack regulado - Histórico" at bounding box center [931, 254] width 1205 height 43
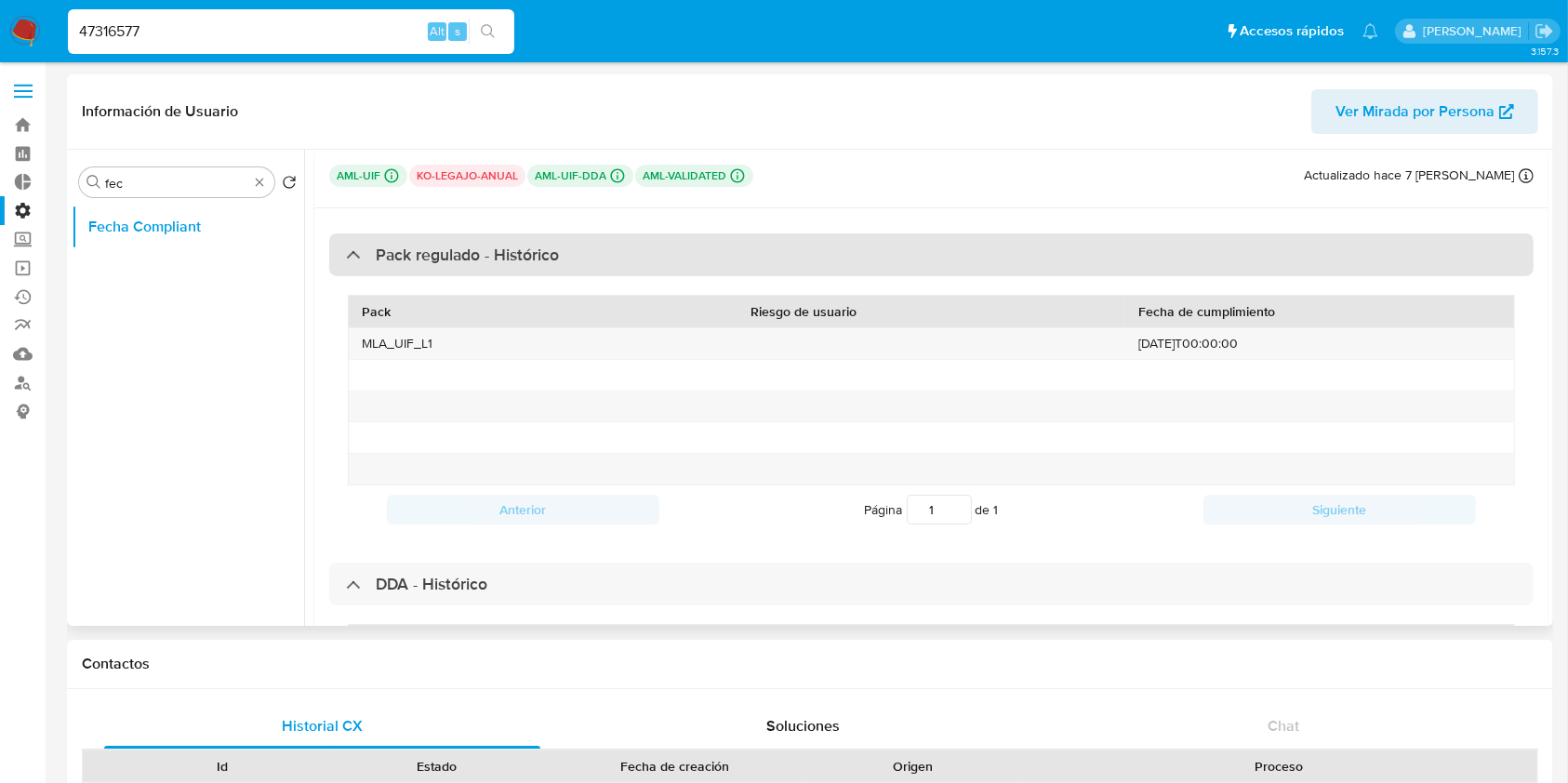
click at [424, 254] on h3 "Pack regulado - Histórico" at bounding box center [467, 255] width 184 height 21
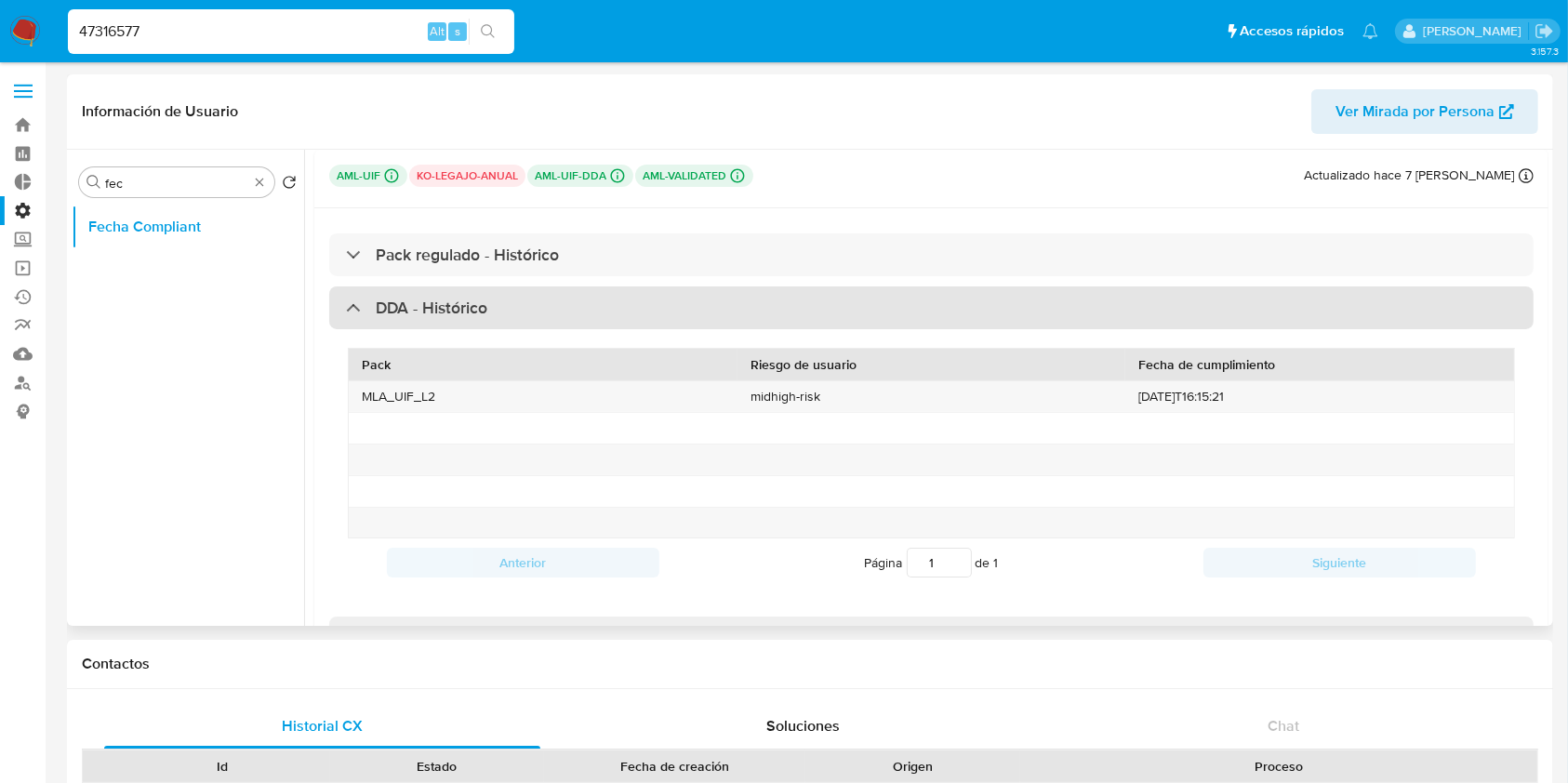
click at [432, 306] on h3 "DDA - Histórico" at bounding box center [431, 308] width 111 height 21
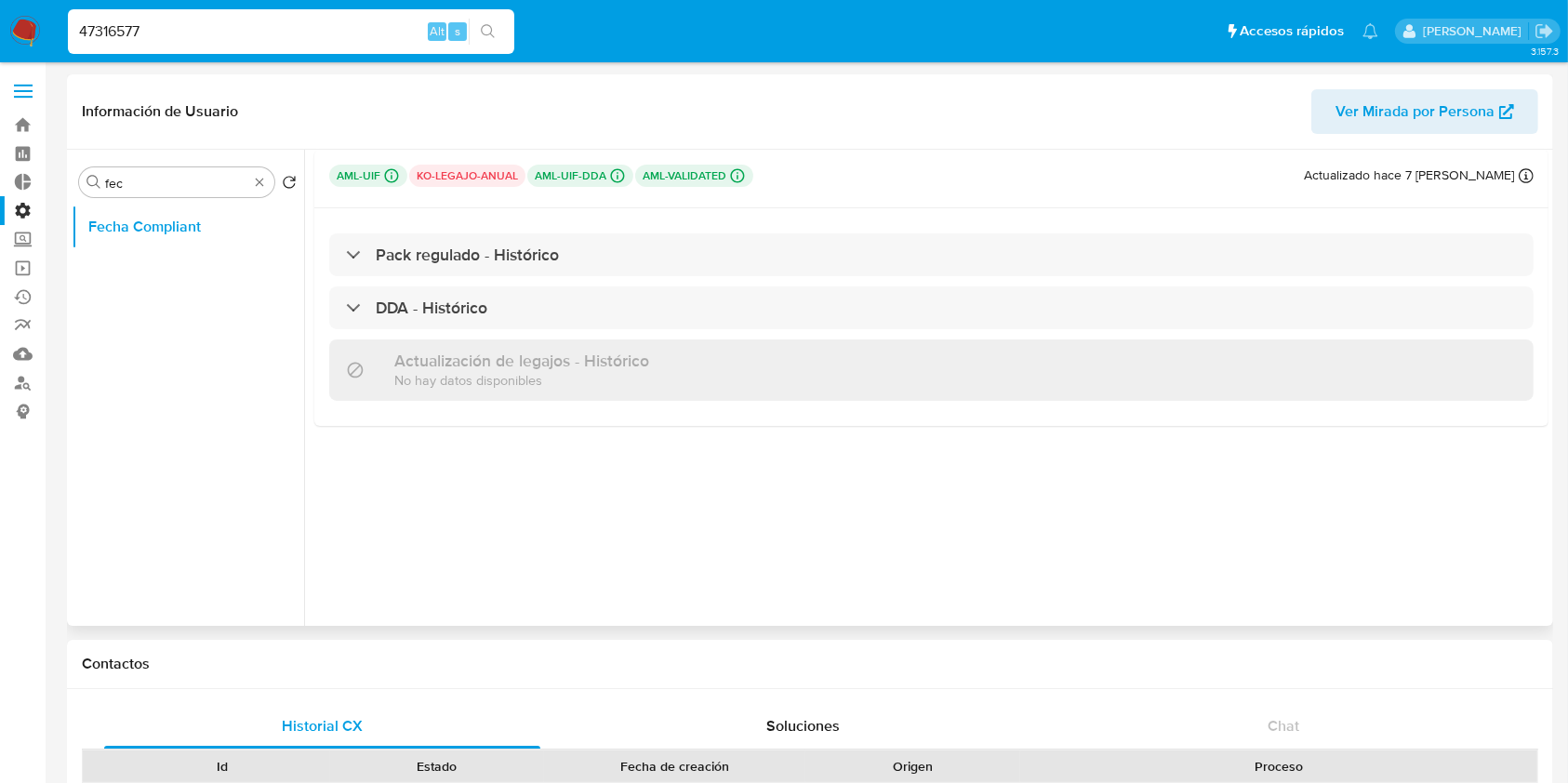
click at [463, 174] on p "ko-legajo-anual" at bounding box center [467, 175] width 116 height 22
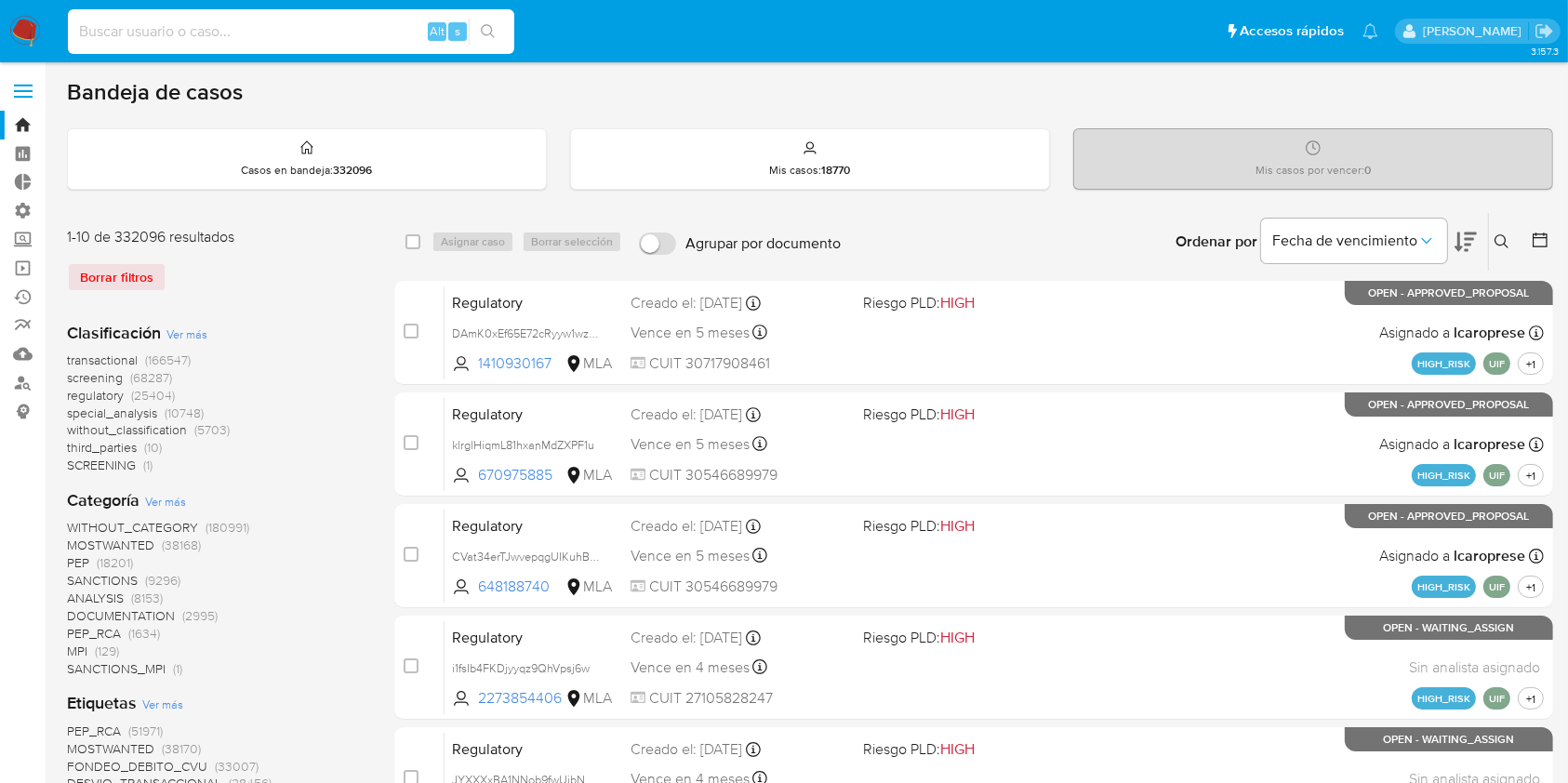
click at [202, 27] on input at bounding box center [290, 31] width 446 height 24
paste input "user to campaign"
